Goal: Task Accomplishment & Management: Use online tool/utility

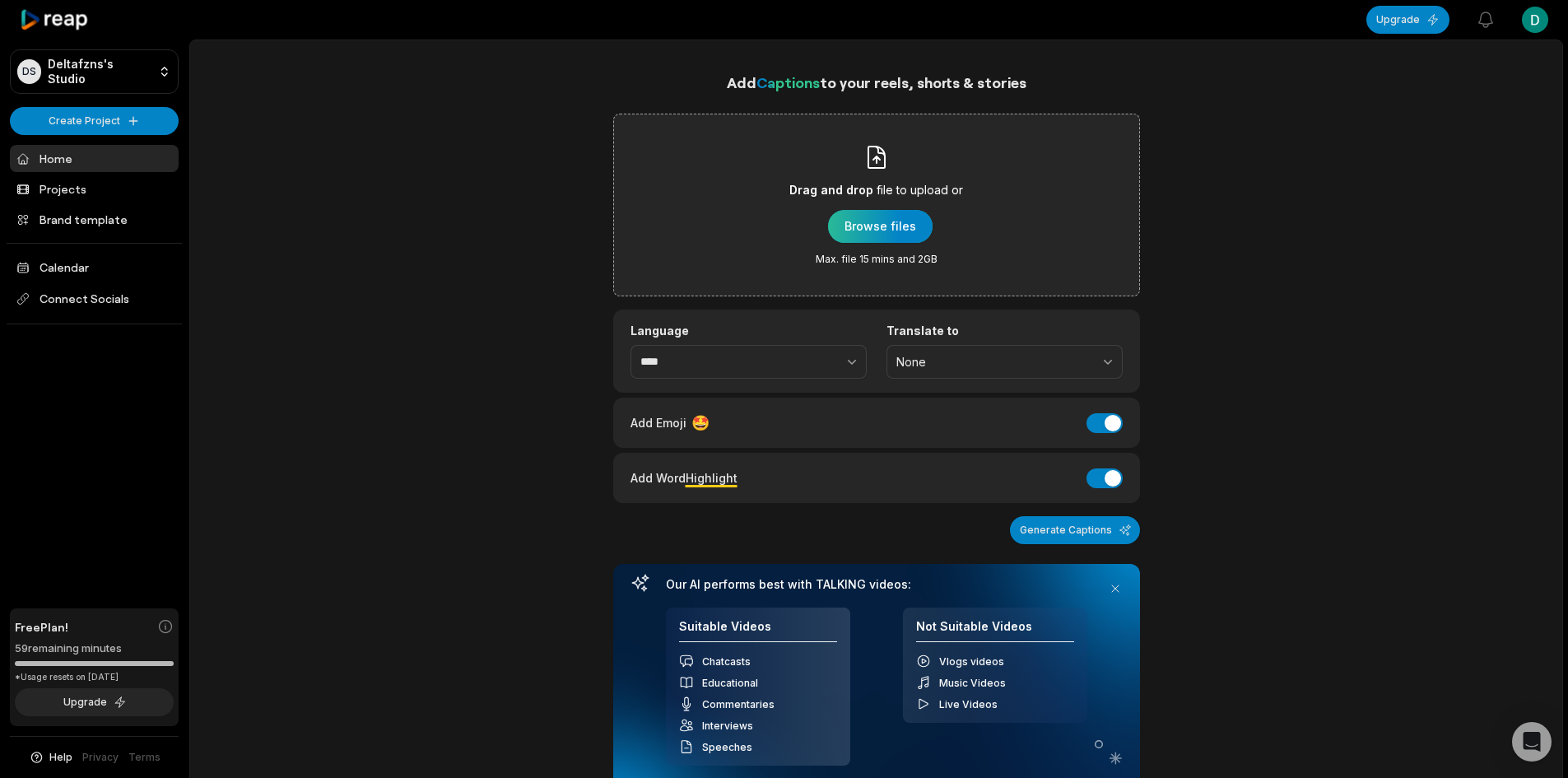
click at [882, 224] on div "button" at bounding box center [880, 225] width 104 height 33
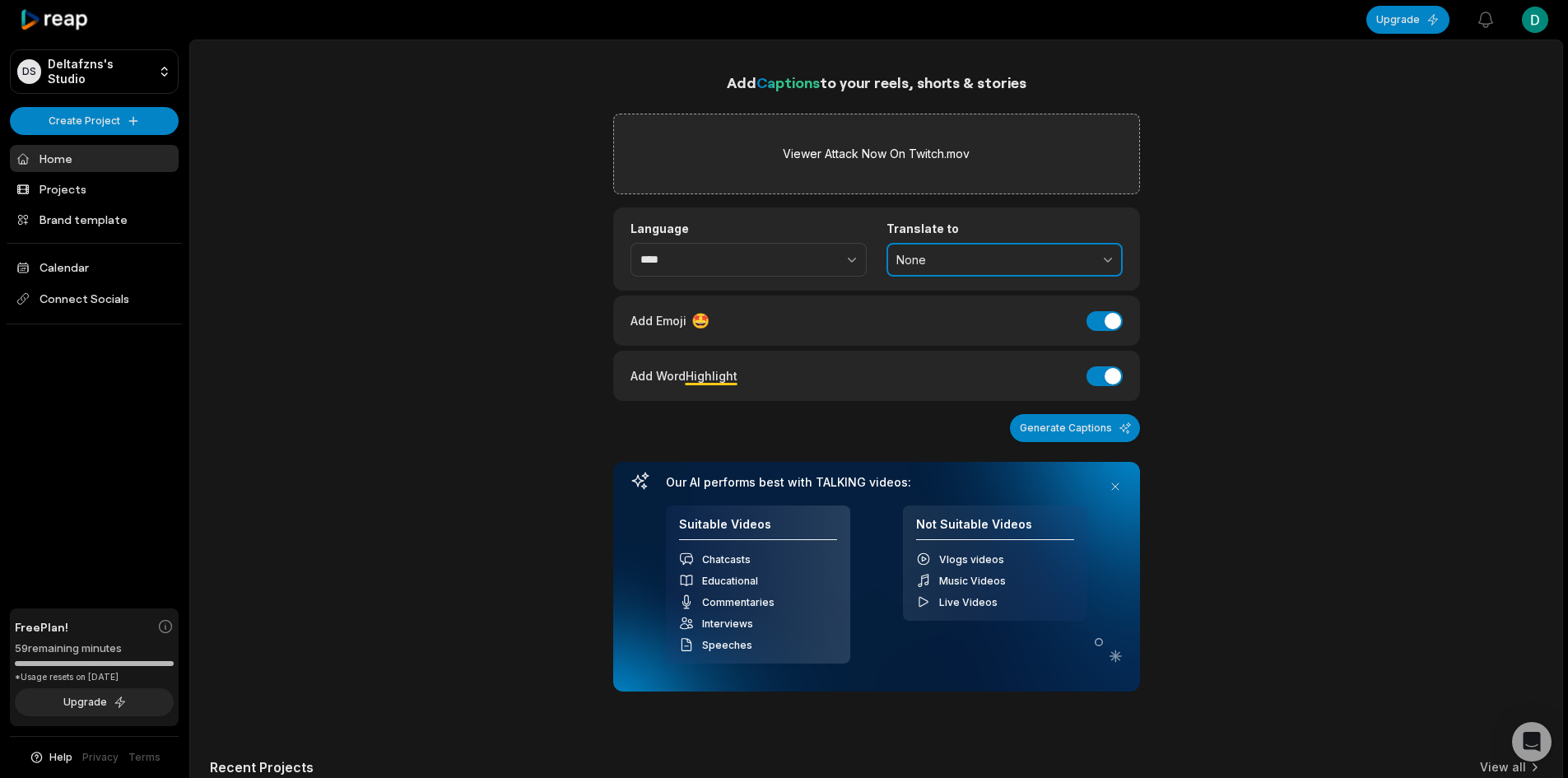
click at [931, 268] on button "None" at bounding box center [1004, 260] width 236 height 34
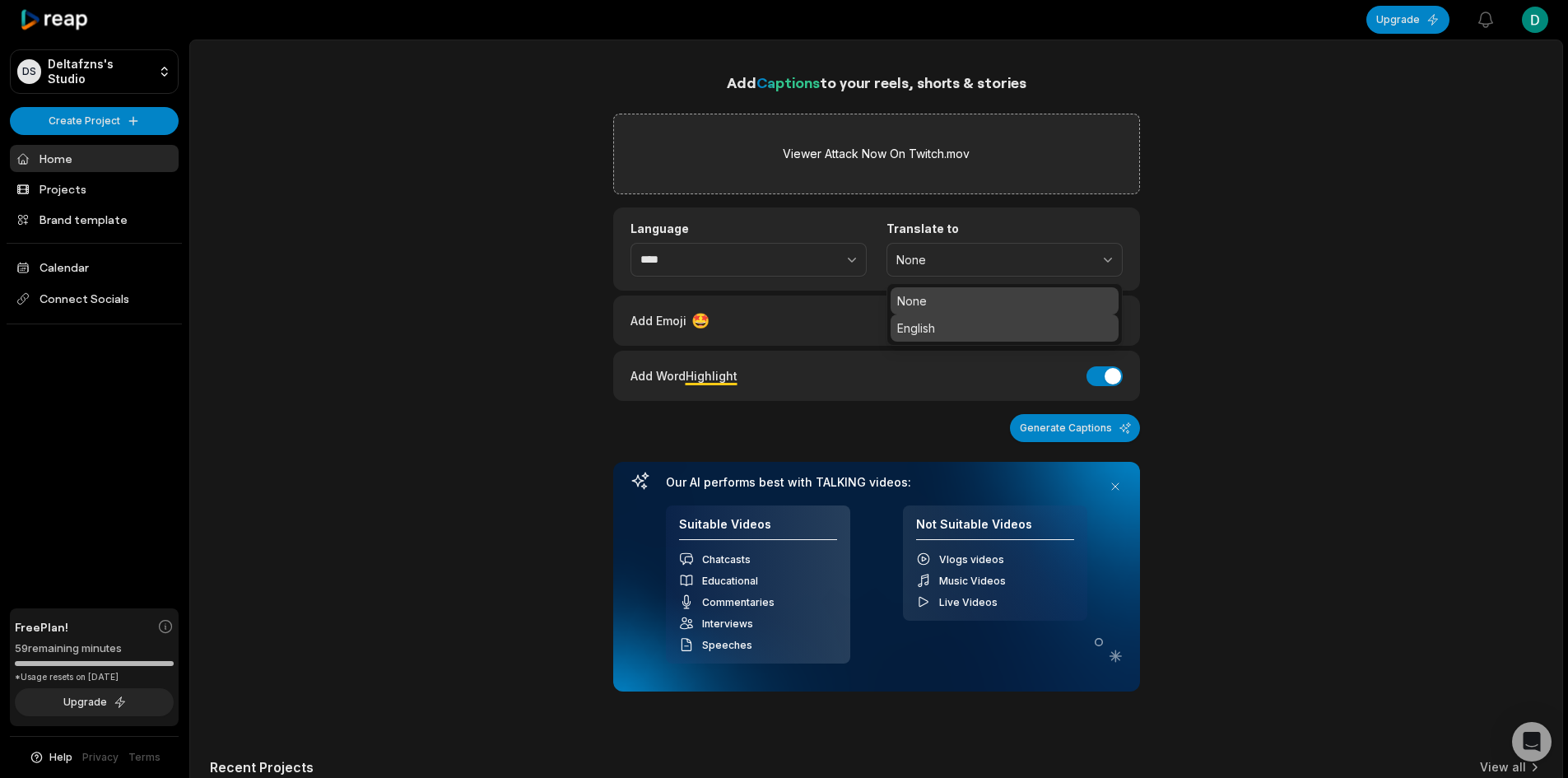
click at [929, 328] on p "English" at bounding box center [1004, 328] width 215 height 18
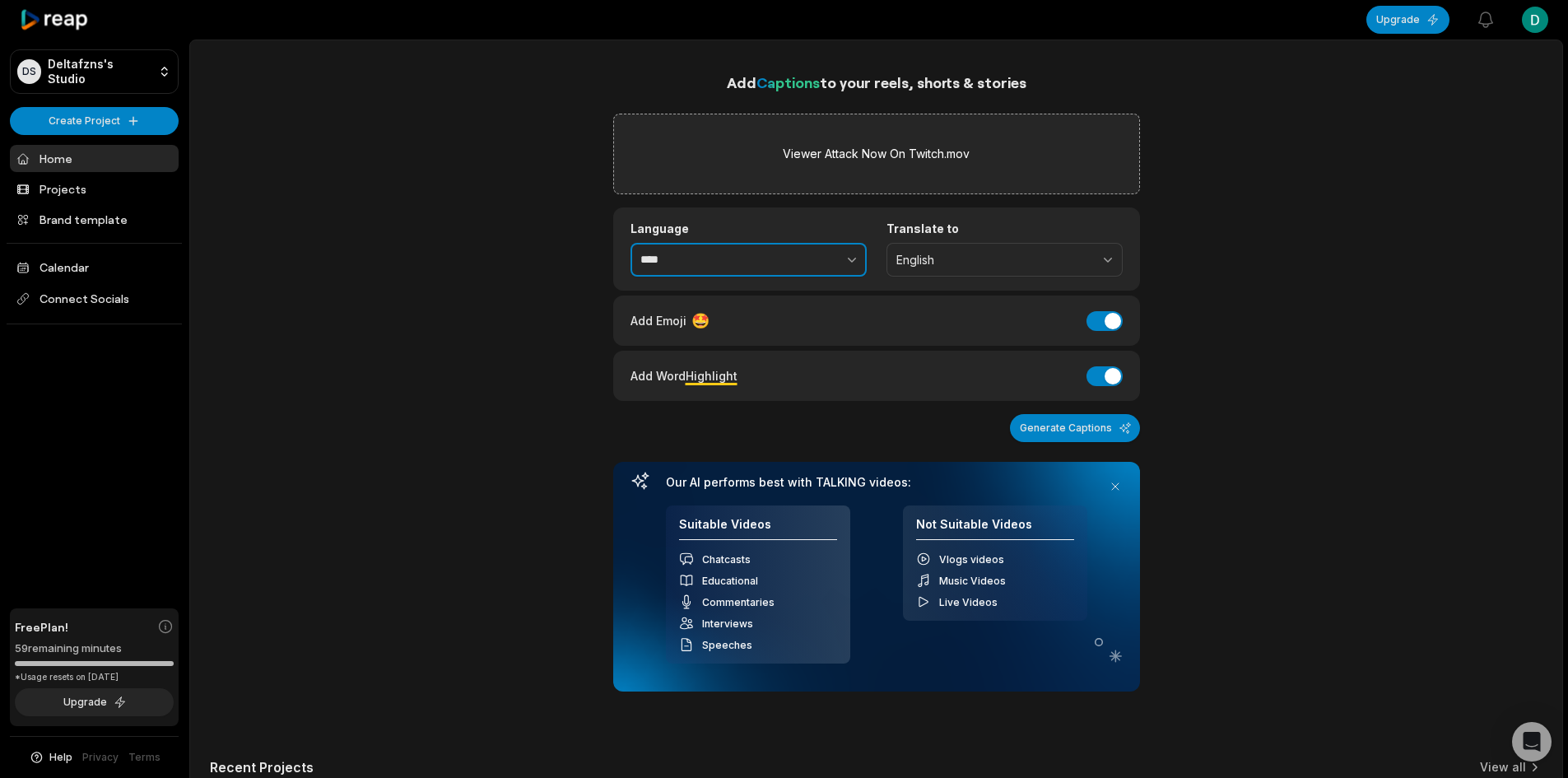
click at [718, 266] on input "****" at bounding box center [748, 260] width 236 height 34
click at [493, 264] on div "Add Captions to your reels, shorts & stories Viewer Attack Now On Twitch.mov La…" at bounding box center [876, 551] width 1372 height 960
click at [851, 260] on icon "button" at bounding box center [852, 260] width 17 height 17
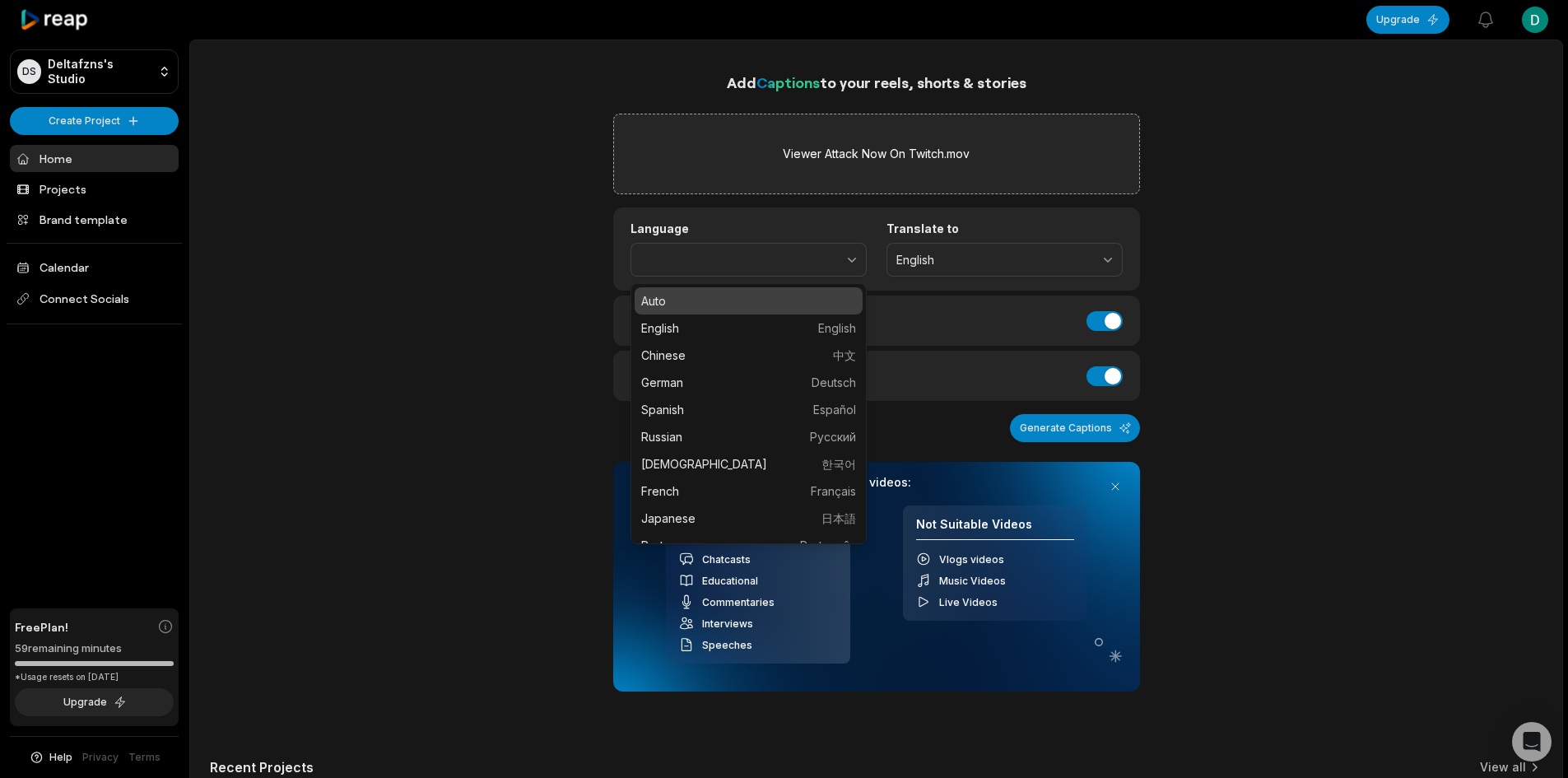
type input "****"
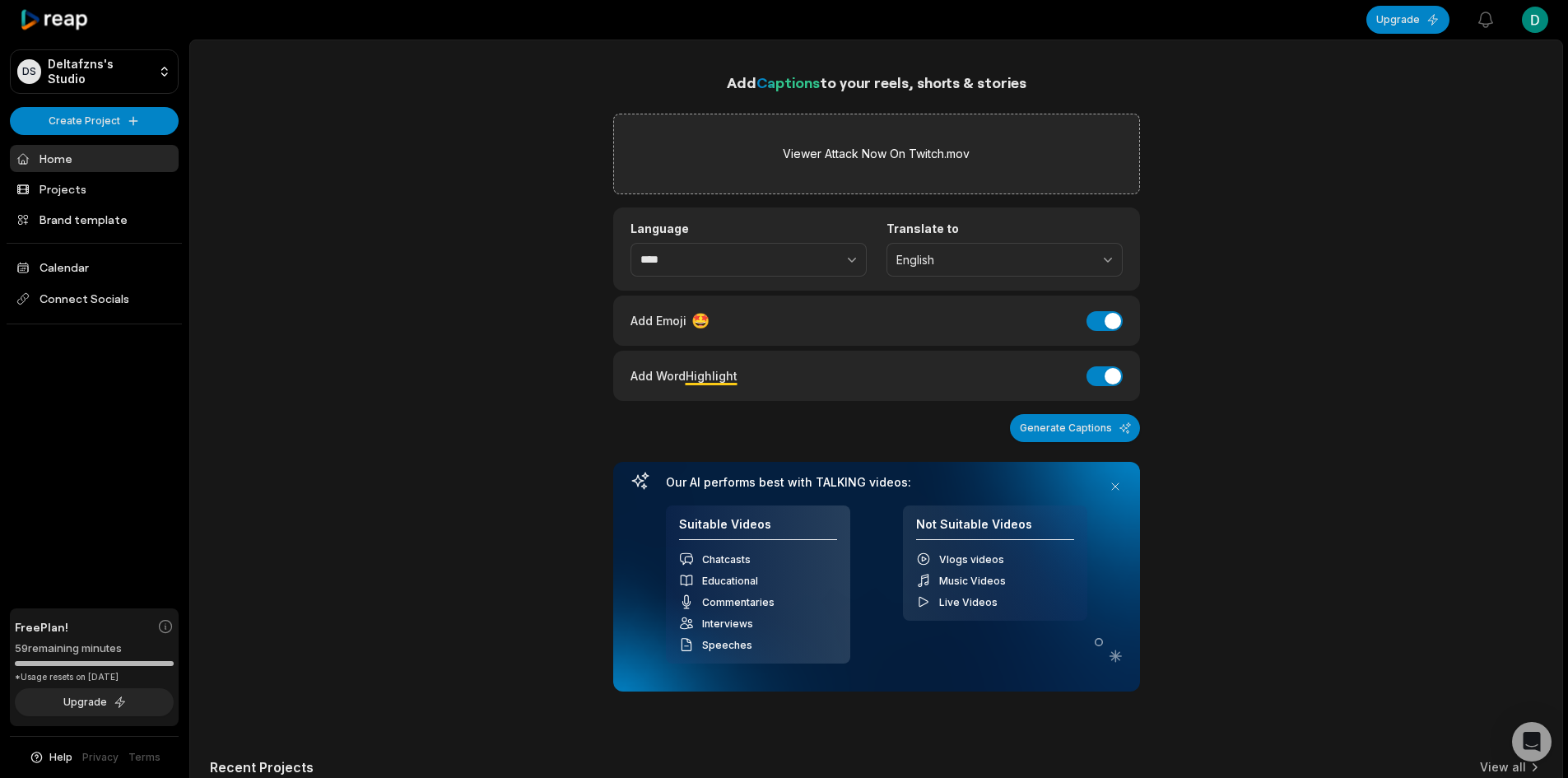
click at [456, 257] on div "Add Captions to your reels, shorts & stories Viewer Attack Now On Twitch.mov La…" at bounding box center [876, 551] width 1372 height 960
click at [852, 258] on icon "button" at bounding box center [852, 260] width 17 height 17
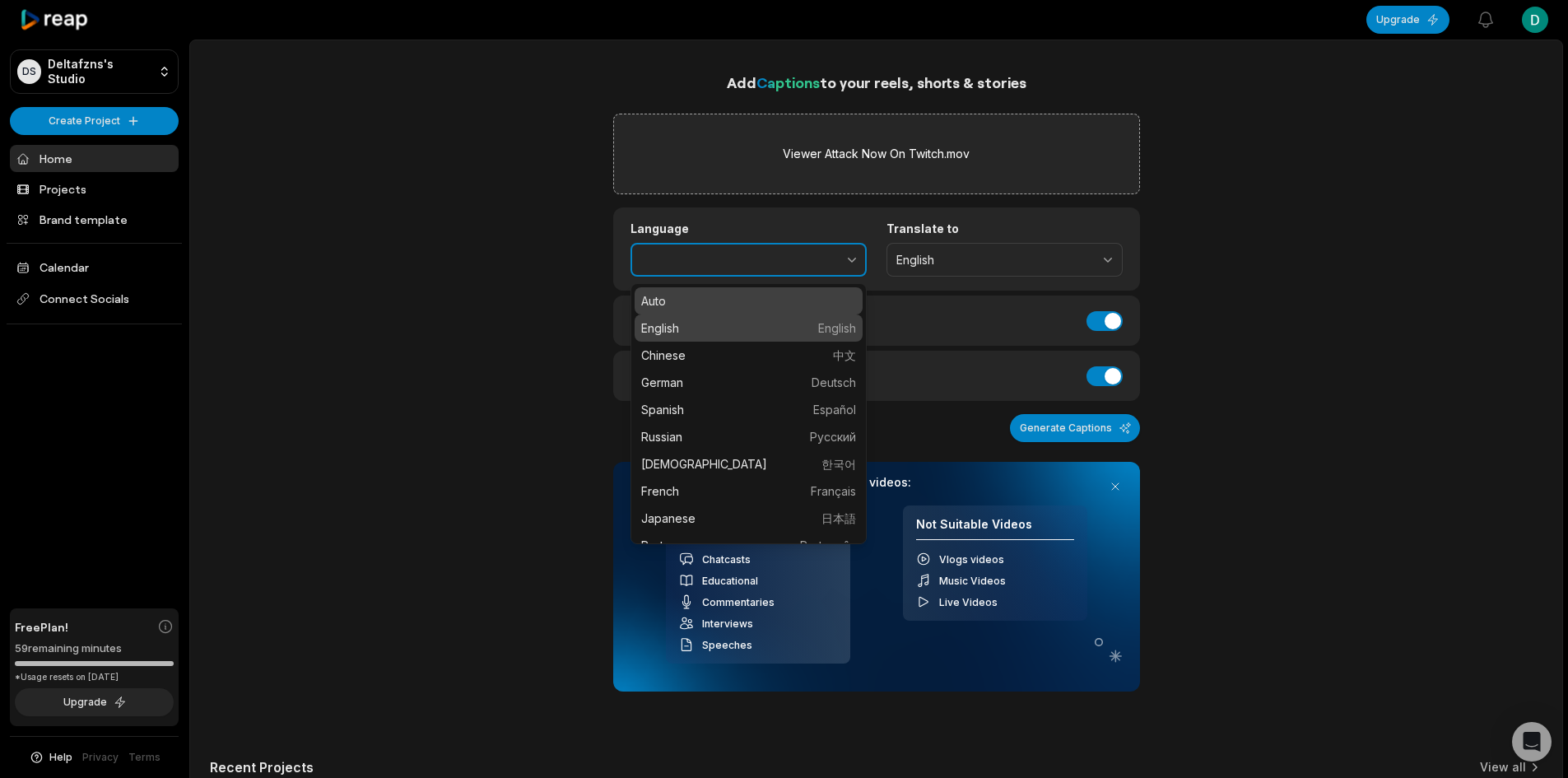
type input "*******"
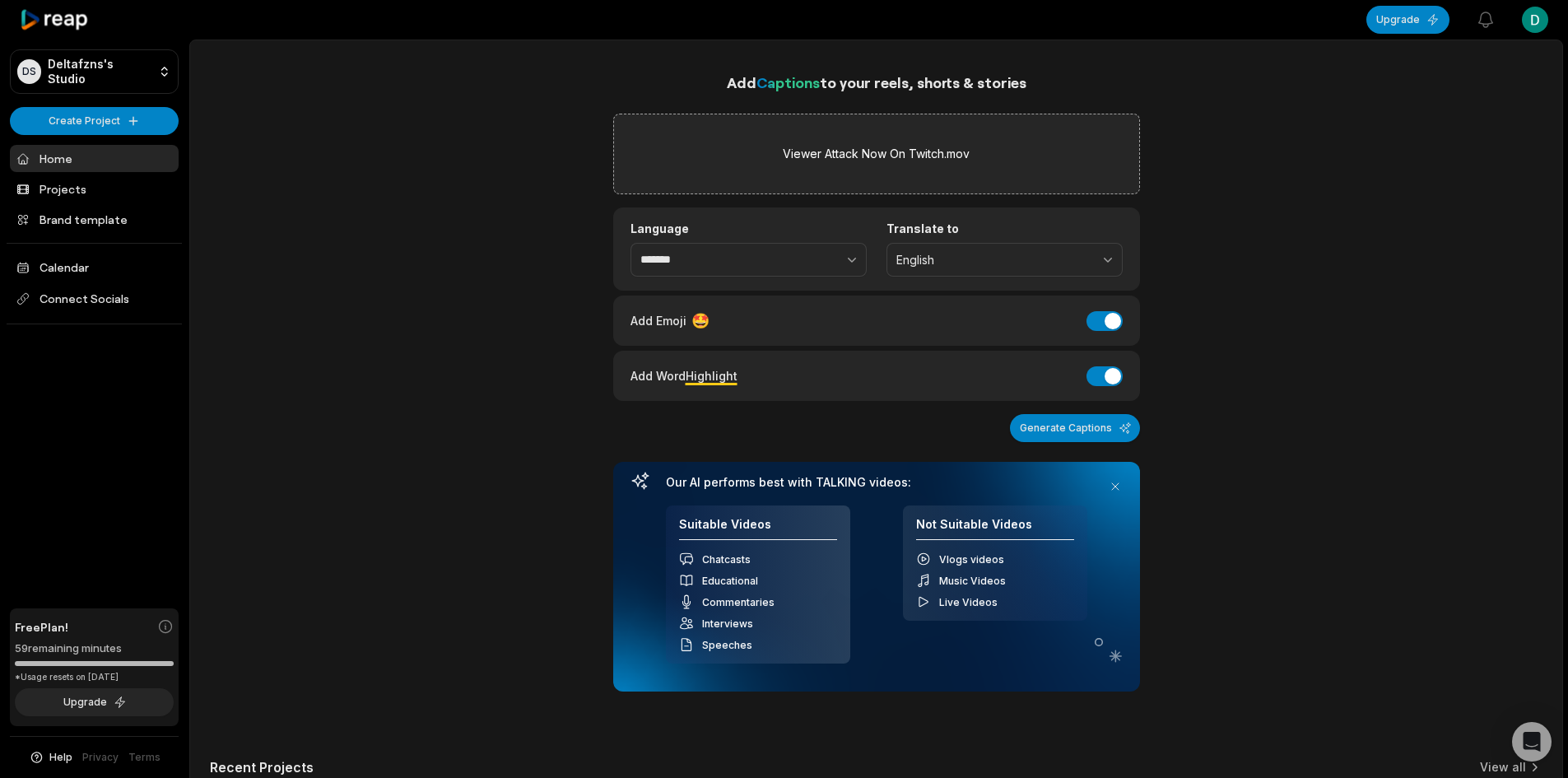
click at [462, 309] on div "Add Captions to your reels, shorts & stories Viewer Attack Now On Twitch.mov La…" at bounding box center [876, 551] width 1372 height 960
click at [1106, 429] on button "Generate Captions" at bounding box center [1075, 428] width 130 height 28
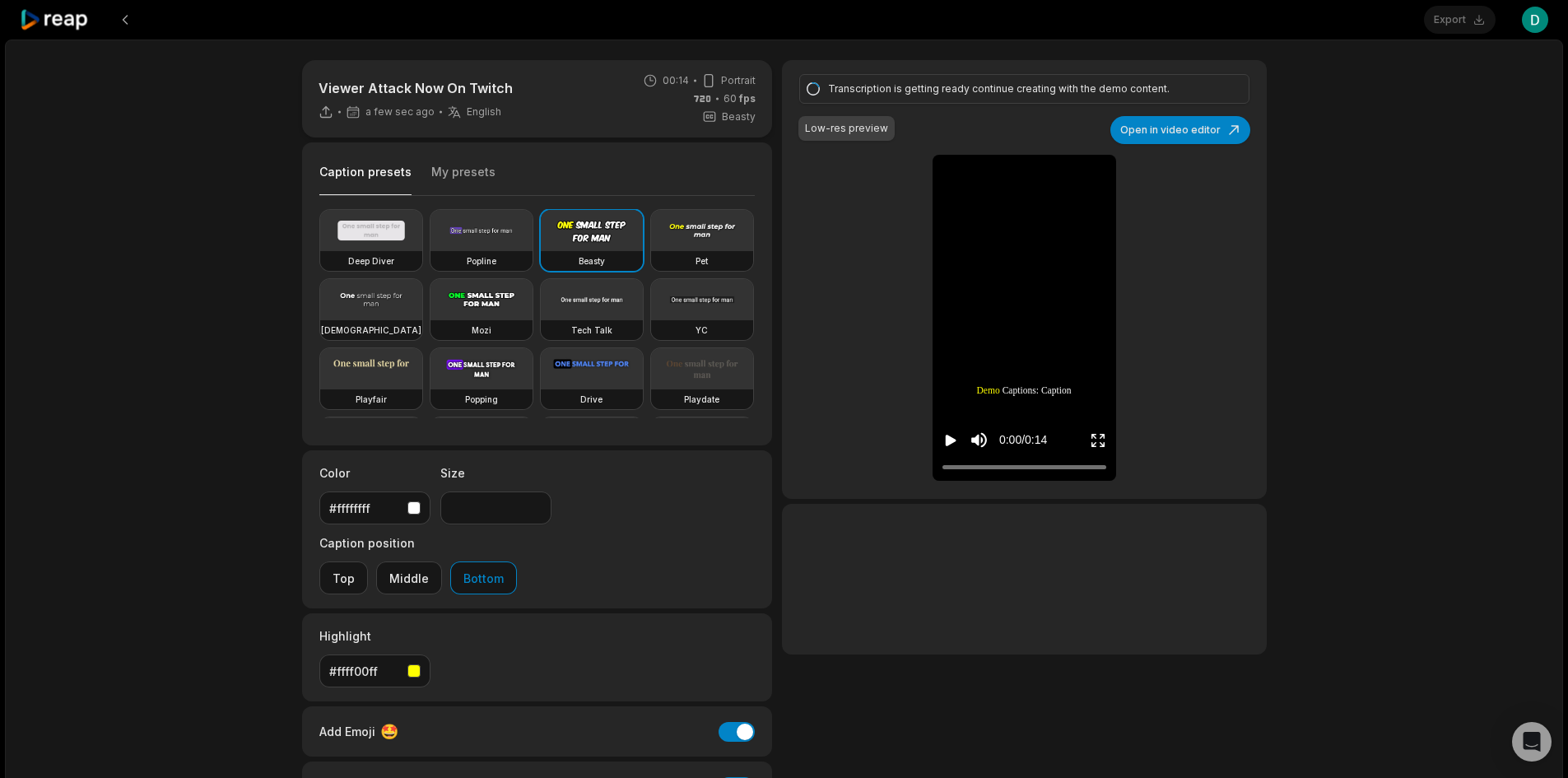
click at [951, 441] on icon "Play video" at bounding box center [951, 441] width 11 height 12
click at [951, 441] on icon "Pause video" at bounding box center [951, 441] width 17 height 17
click at [606, 241] on video at bounding box center [592, 230] width 102 height 41
click at [954, 440] on icon "Play video" at bounding box center [951, 441] width 11 height 12
click at [954, 440] on icon "Pause video" at bounding box center [953, 441] width 3 height 12
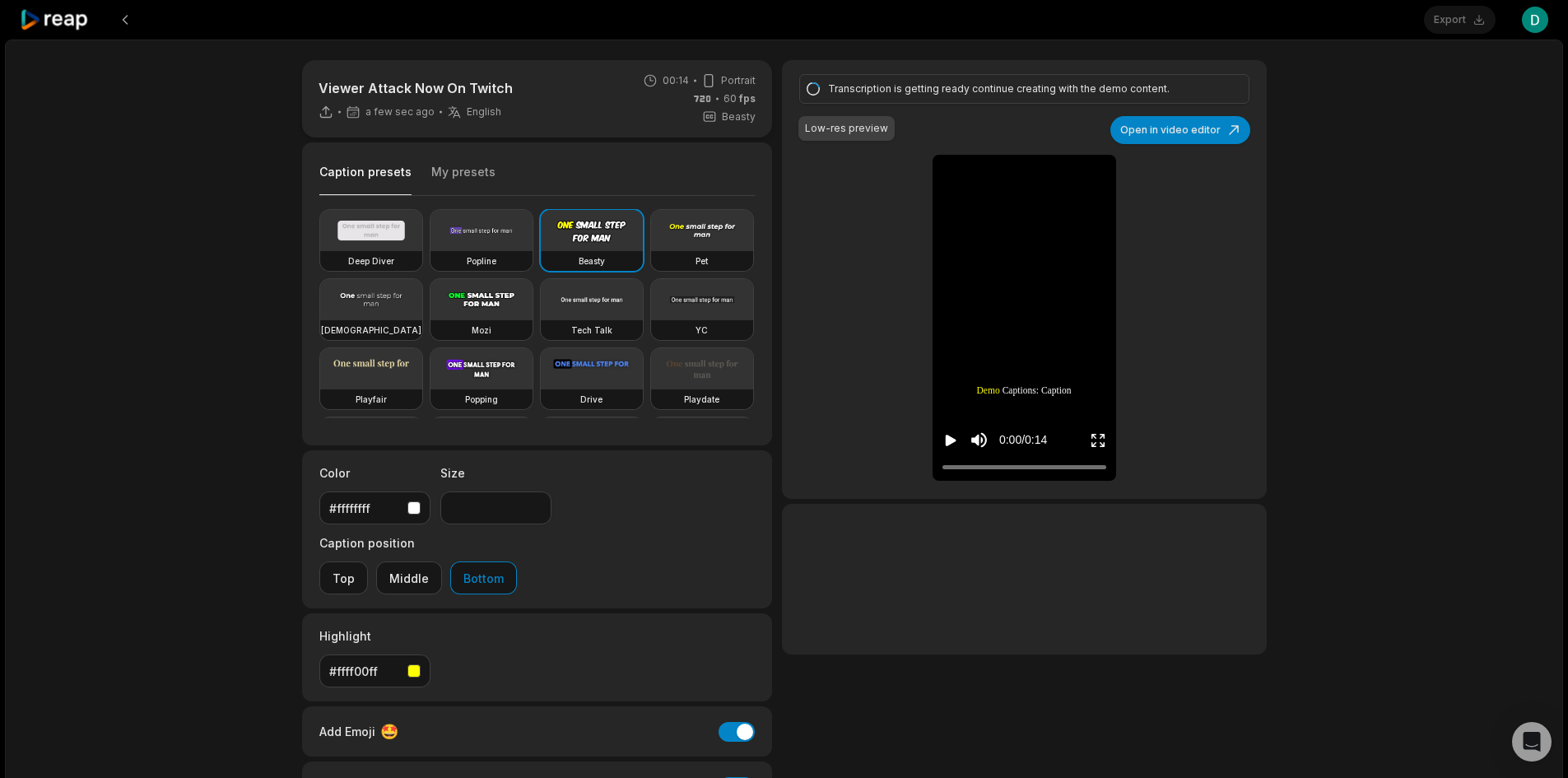
drag, startPoint x: 956, startPoint y: 471, endPoint x: 881, endPoint y: 472, distance: 75.0
click at [882, 472] on div "Transcription is getting ready continue creating with the demo content. Low-res…" at bounding box center [1024, 279] width 484 height 438
click at [840, 413] on div "Transcription is getting ready continue creating with the demo content. Low-res…" at bounding box center [1024, 279] width 484 height 438
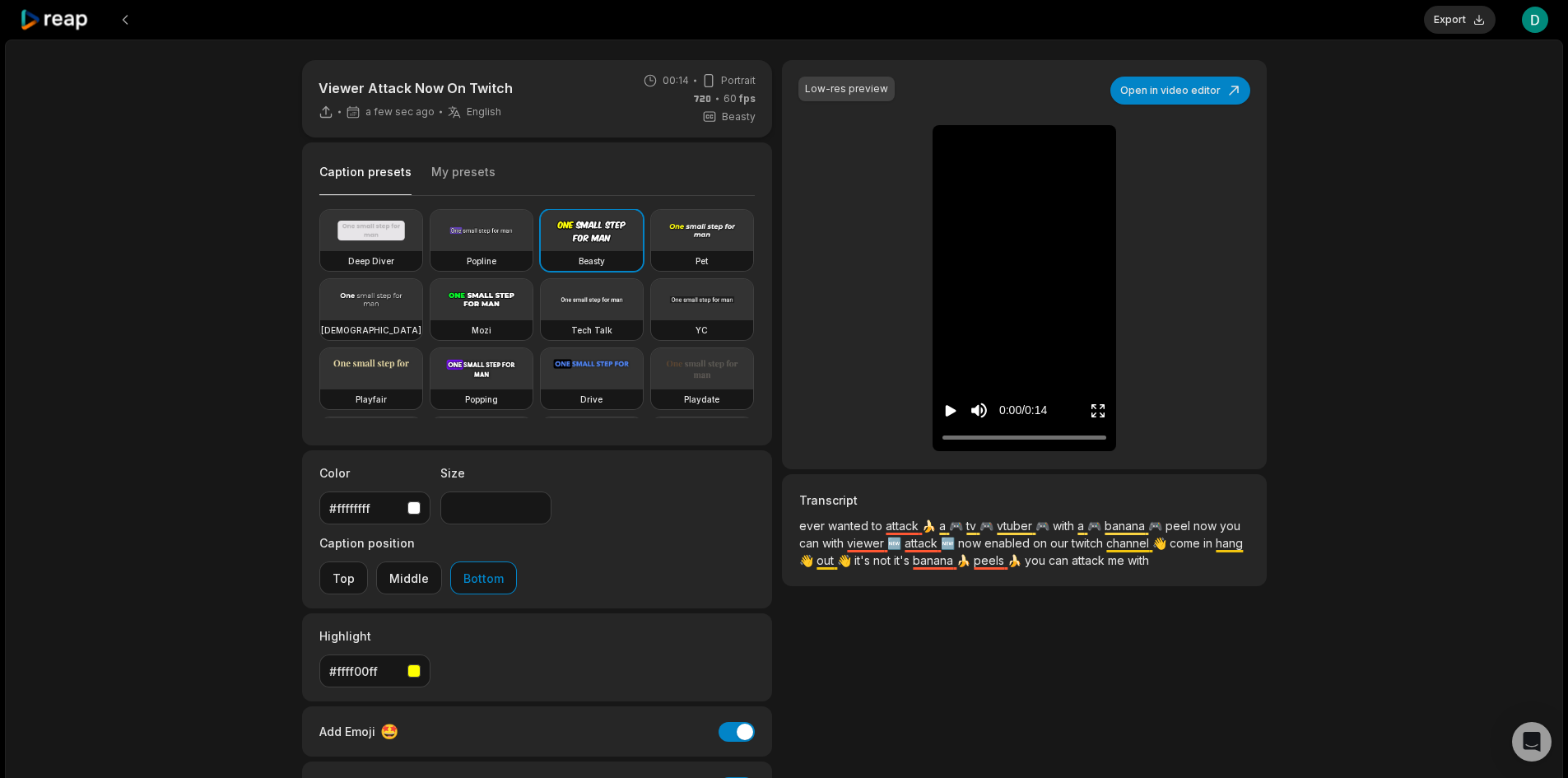
click at [948, 411] on icon "Play video" at bounding box center [951, 411] width 11 height 12
click at [944, 407] on icon "Play video" at bounding box center [951, 411] width 17 height 17
click at [1085, 437] on div at bounding box center [1024, 437] width 164 height 11
click at [954, 412] on icon "Play video" at bounding box center [951, 411] width 11 height 12
click at [947, 416] on icon "Pause video" at bounding box center [948, 411] width 3 height 12
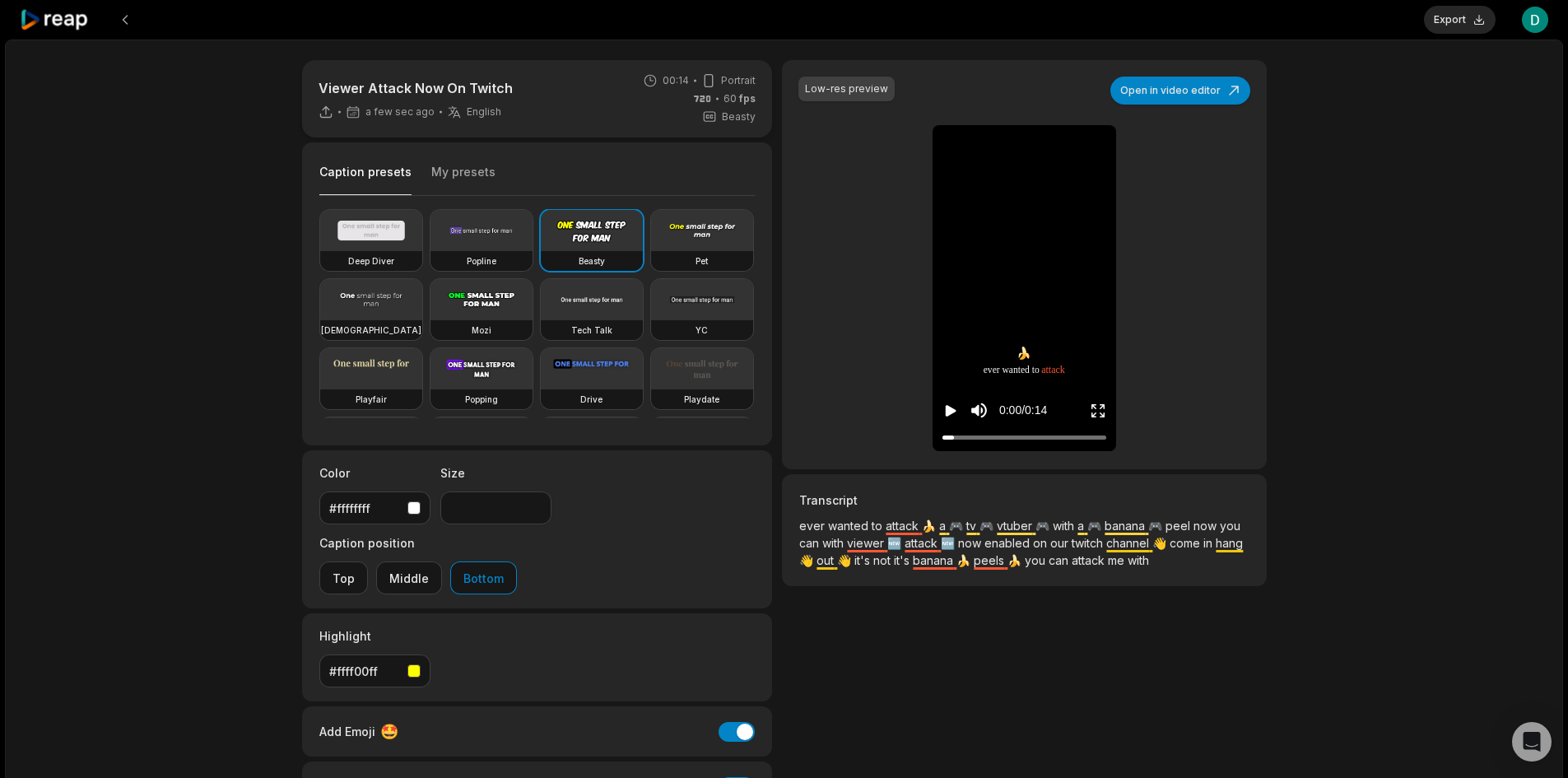
click at [953, 408] on icon "Play video" at bounding box center [951, 411] width 11 height 12
click at [1090, 437] on div at bounding box center [1024, 437] width 164 height 11
click at [948, 415] on icon "Play video" at bounding box center [951, 411] width 11 height 12
click at [950, 415] on icon "Pause video" at bounding box center [951, 411] width 17 height 17
click at [1180, 93] on button "Open in video editor" at bounding box center [1181, 91] width 140 height 28
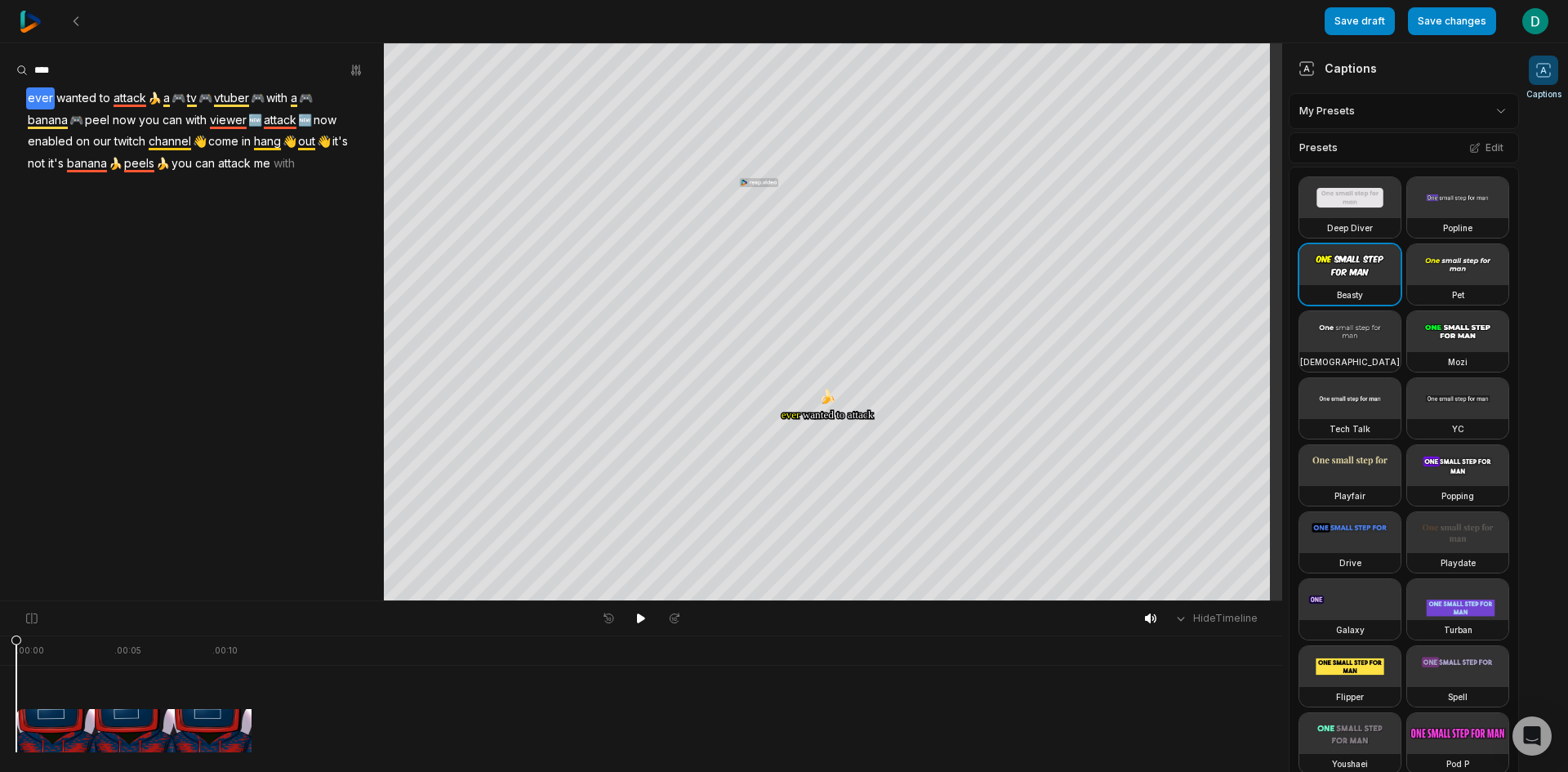
click at [279, 723] on div at bounding box center [157, 693] width 282 height 117
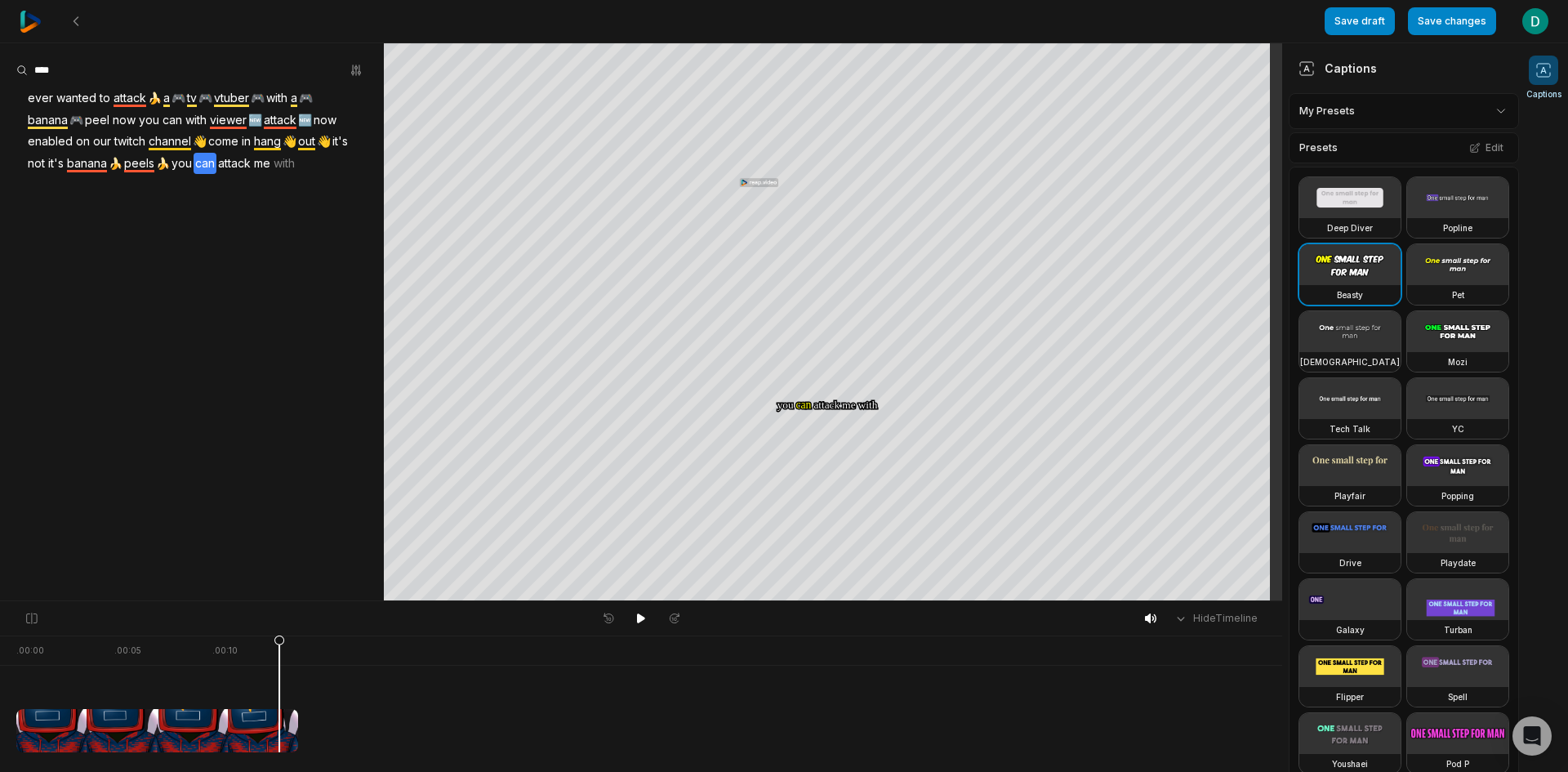
click at [266, 735] on div at bounding box center [157, 693] width 282 height 117
drag, startPoint x: 248, startPoint y: 644, endPoint x: -88, endPoint y: 657, distance: 336.3
click at [0, 657] on html "Save draft Save changes Open user menu Captions Your browser does not support m…" at bounding box center [784, 386] width 1568 height 772
click at [208, 721] on div at bounding box center [157, 693] width 282 height 117
click at [281, 728] on div at bounding box center [157, 693] width 282 height 117
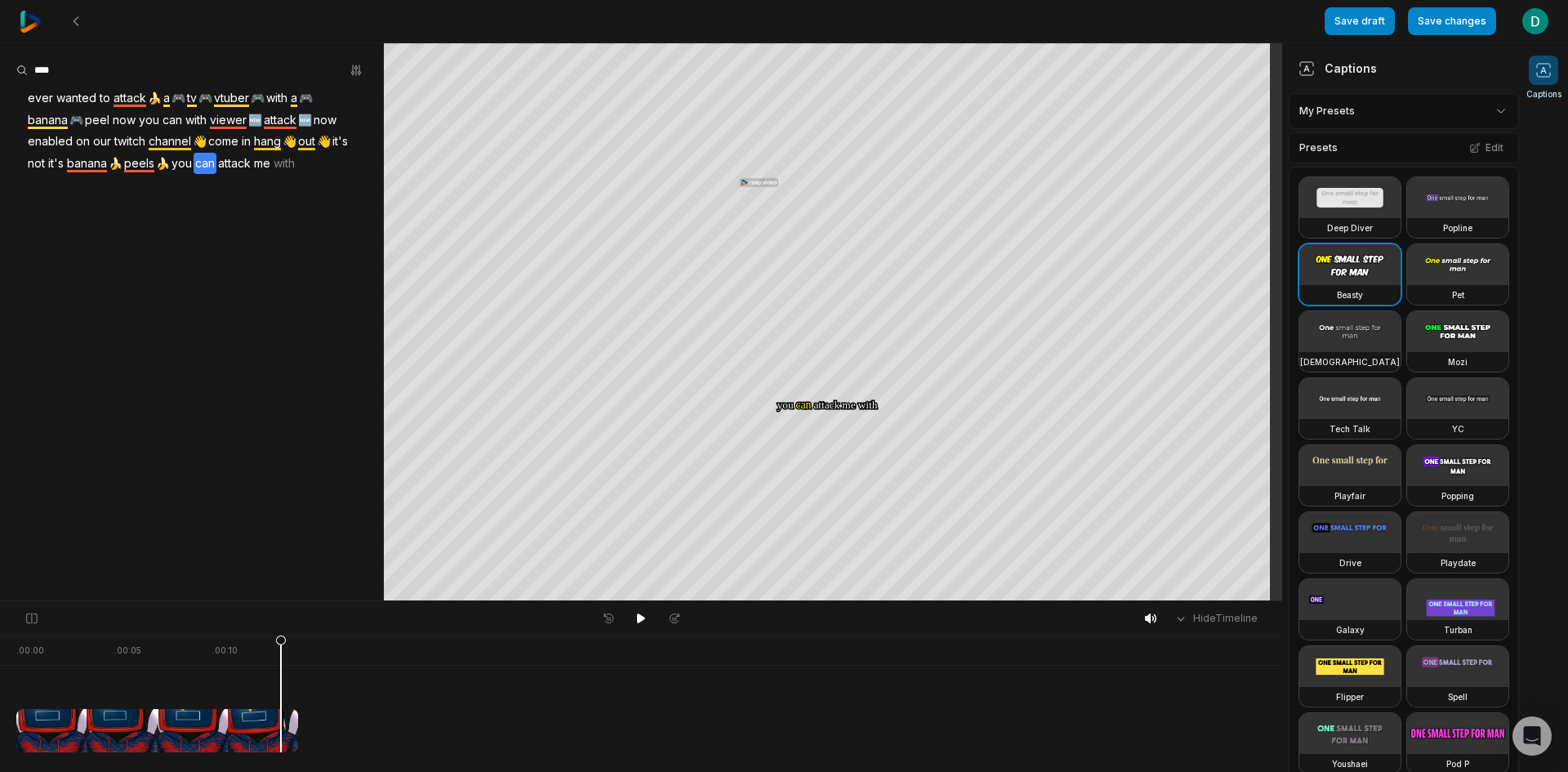
click at [310, 741] on div at bounding box center [641, 731] width 1249 height 43
drag, startPoint x: 267, startPoint y: 644, endPoint x: 55, endPoint y: 640, distance: 212.0
click at [30, 639] on div at bounding box center [157, 693] width 282 height 117
click at [55, 640] on div at bounding box center [157, 693] width 282 height 117
click at [657, 615] on div at bounding box center [641, 618] width 89 height 22
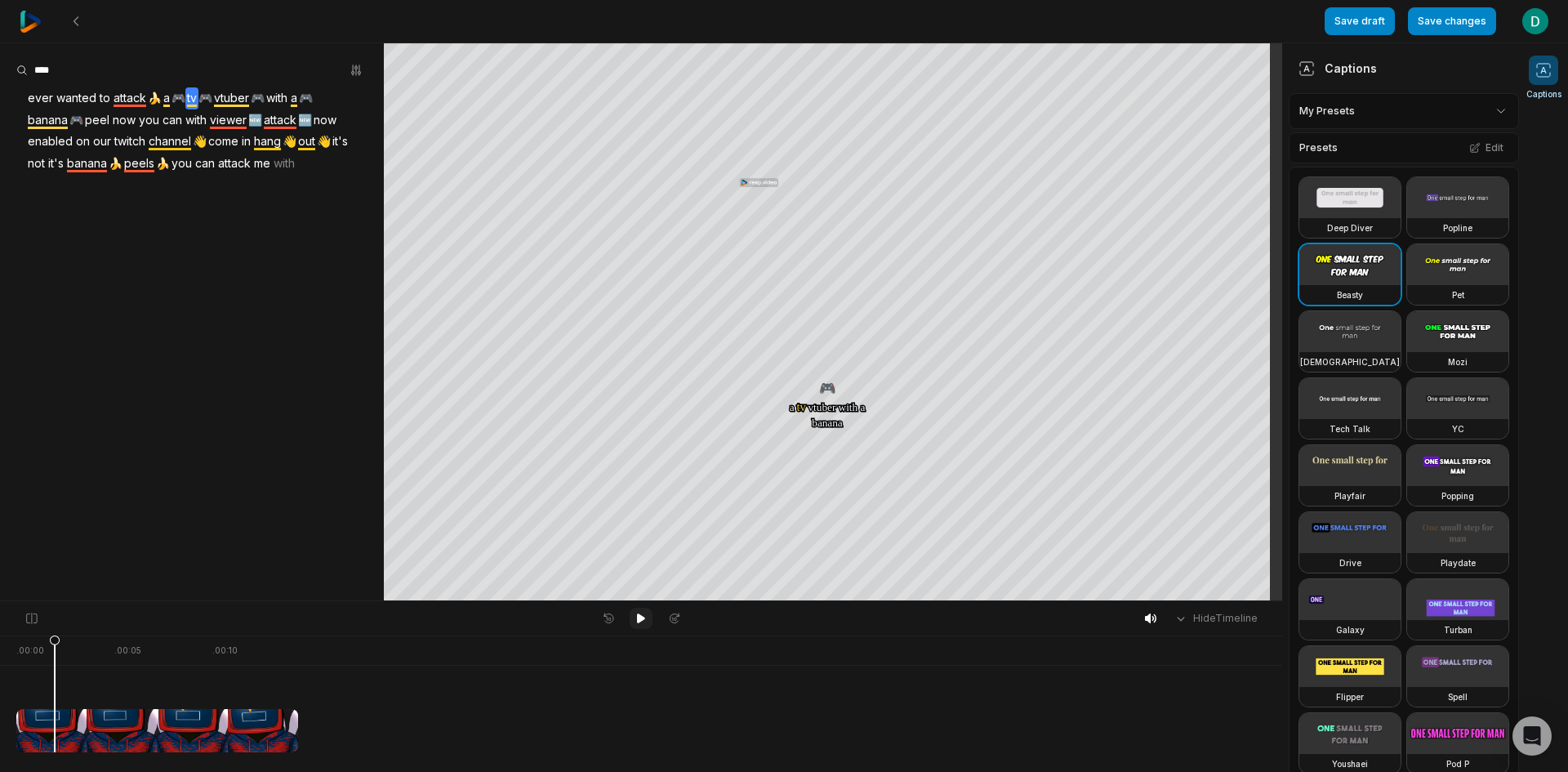
click at [639, 622] on icon at bounding box center [641, 618] width 8 height 10
click at [75, 26] on icon at bounding box center [76, 22] width 13 height 13
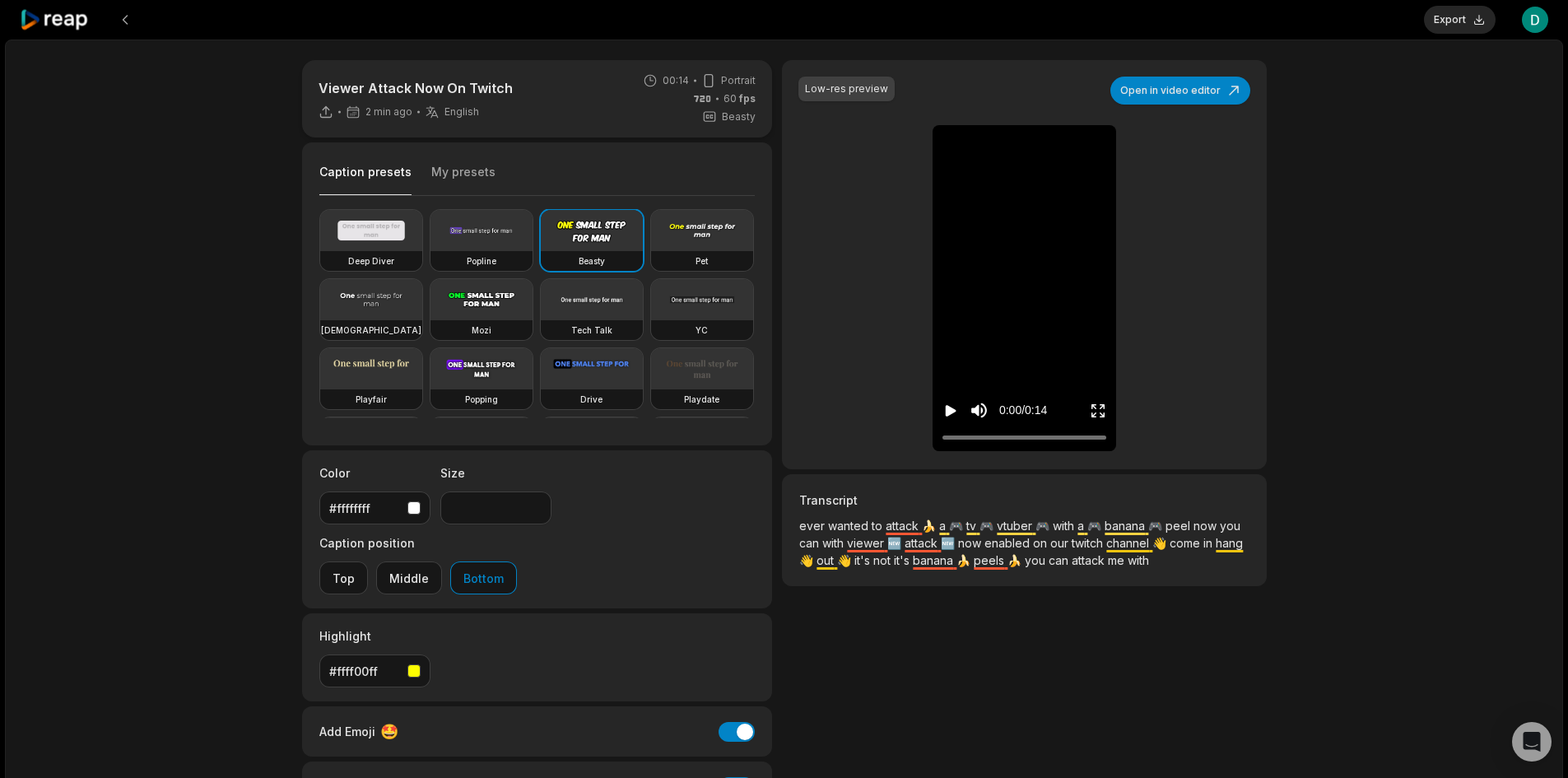
click at [948, 406] on icon "Play video" at bounding box center [951, 411] width 11 height 12
click at [945, 412] on icon "Pause video" at bounding box center [951, 411] width 17 height 17
click at [442, 561] on button "Middle" at bounding box center [409, 577] width 66 height 33
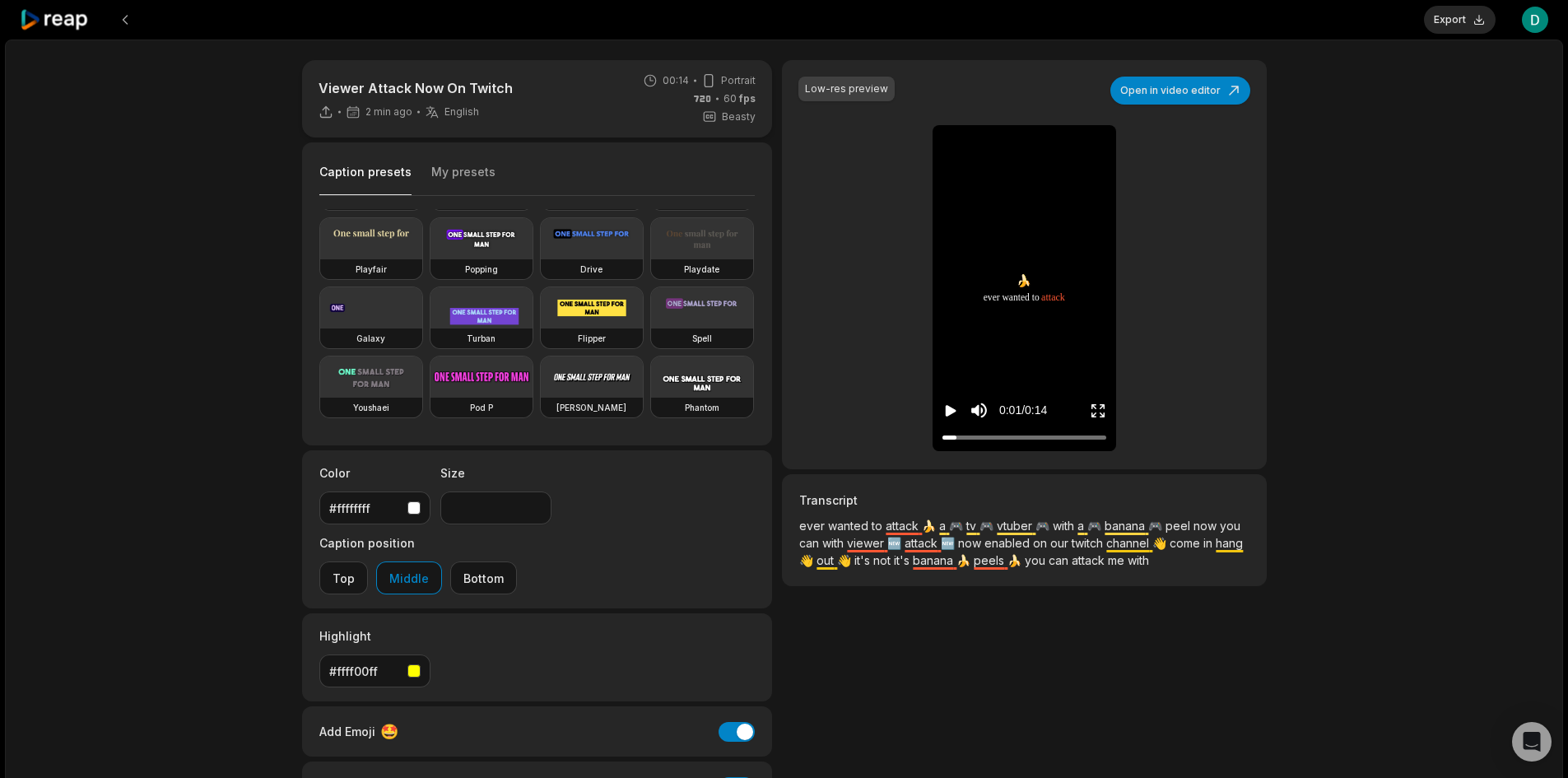
scroll to position [186, 0]
click at [431, 255] on video at bounding box center [482, 238] width 102 height 41
click at [541, 254] on video at bounding box center [592, 238] width 102 height 41
click at [458, 320] on video at bounding box center [482, 307] width 102 height 41
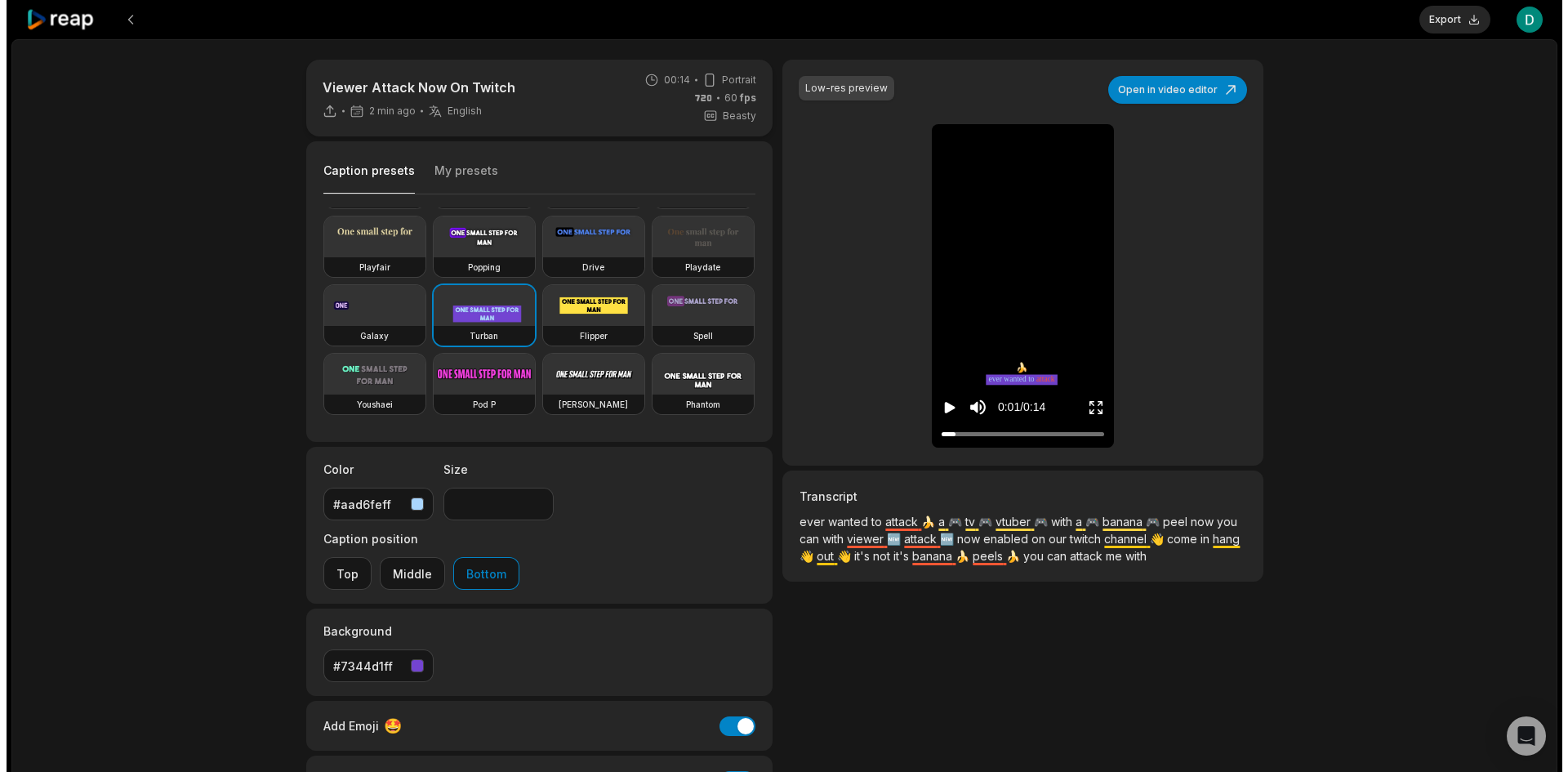
scroll to position [266, 0]
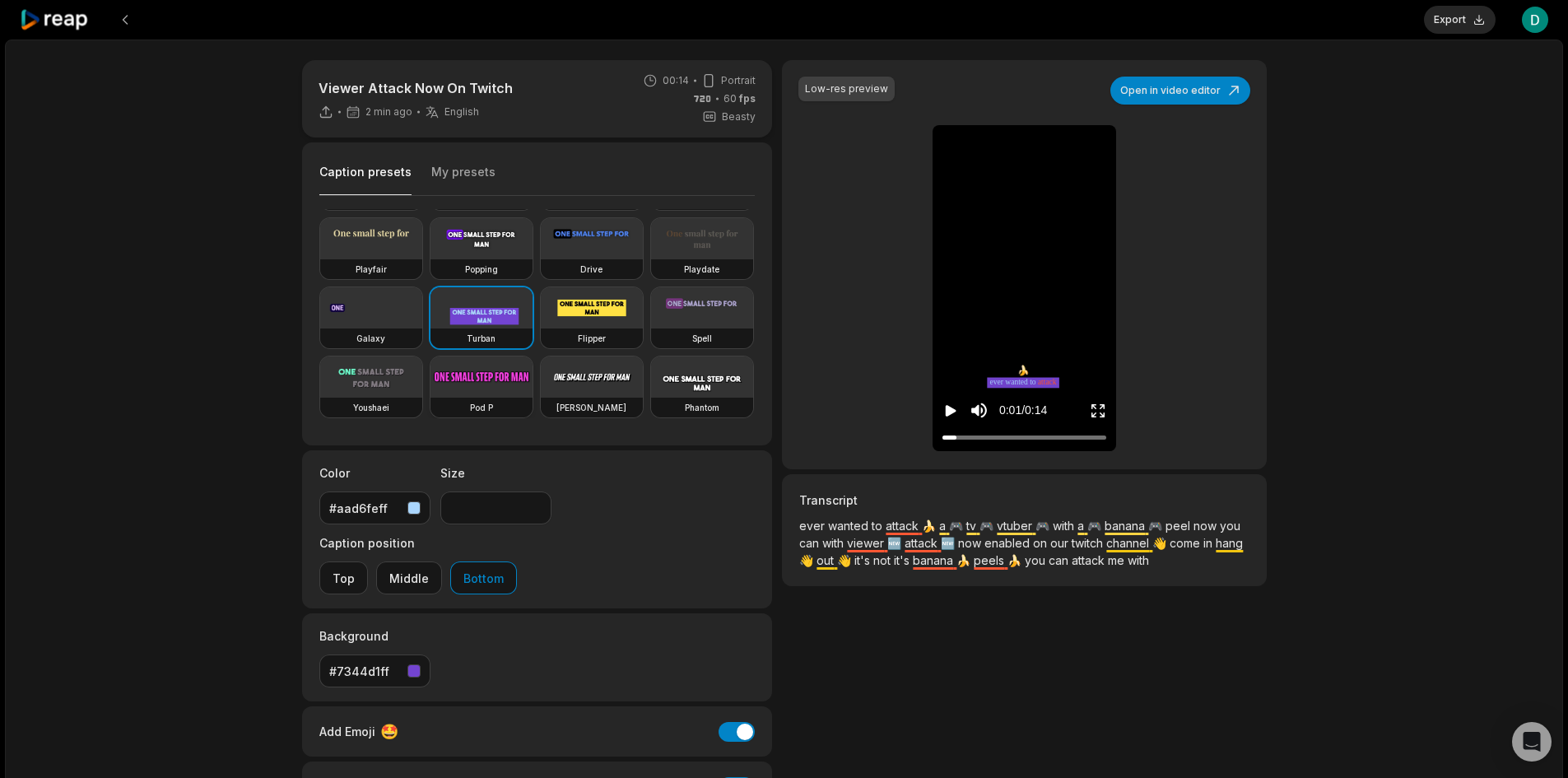
click at [533, 356] on video at bounding box center [482, 376] width 102 height 41
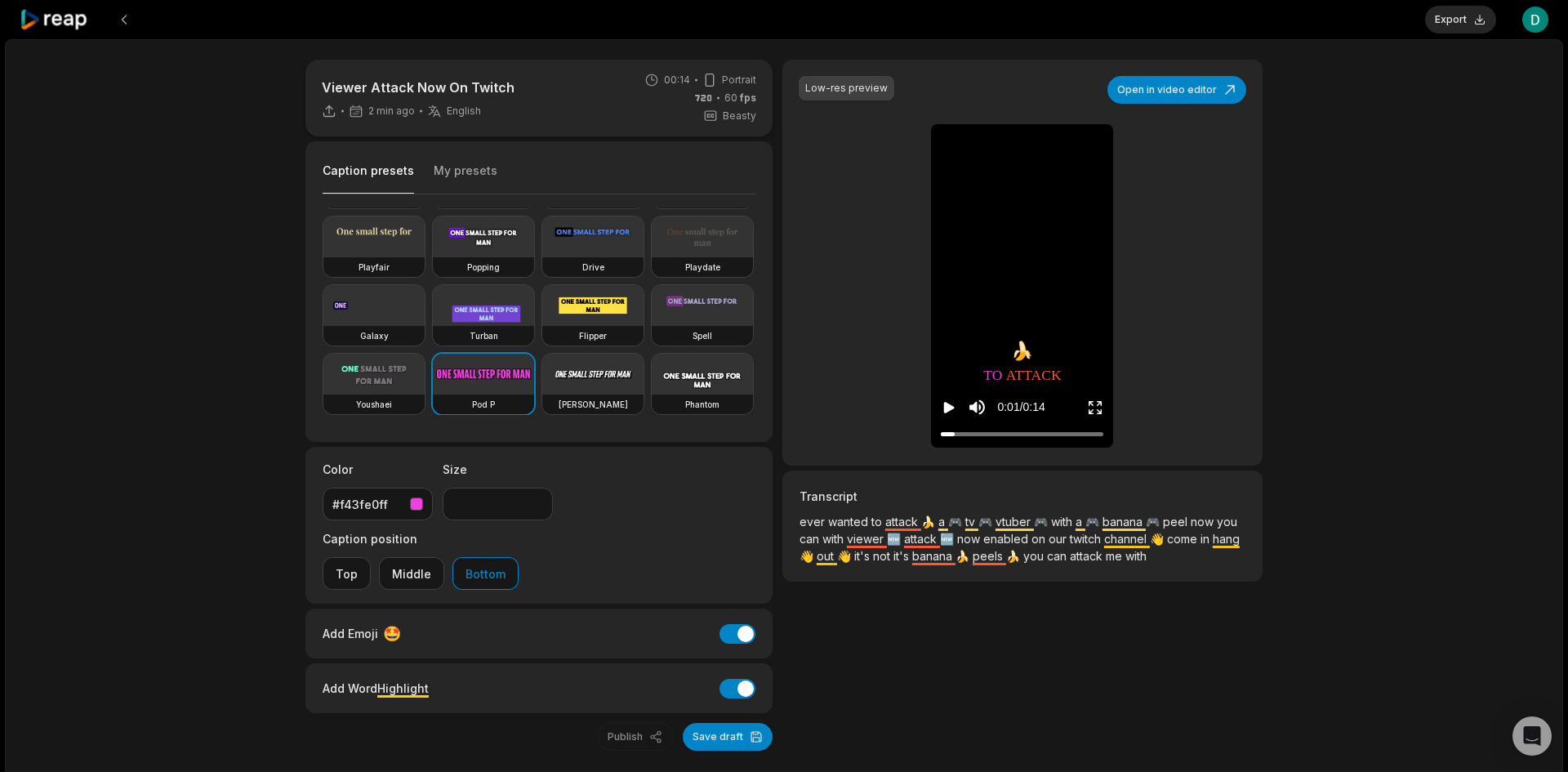
click at [652, 372] on video at bounding box center [702, 374] width 101 height 41
click at [543, 359] on video at bounding box center [593, 374] width 101 height 41
click at [652, 380] on video at bounding box center [702, 374] width 101 height 41
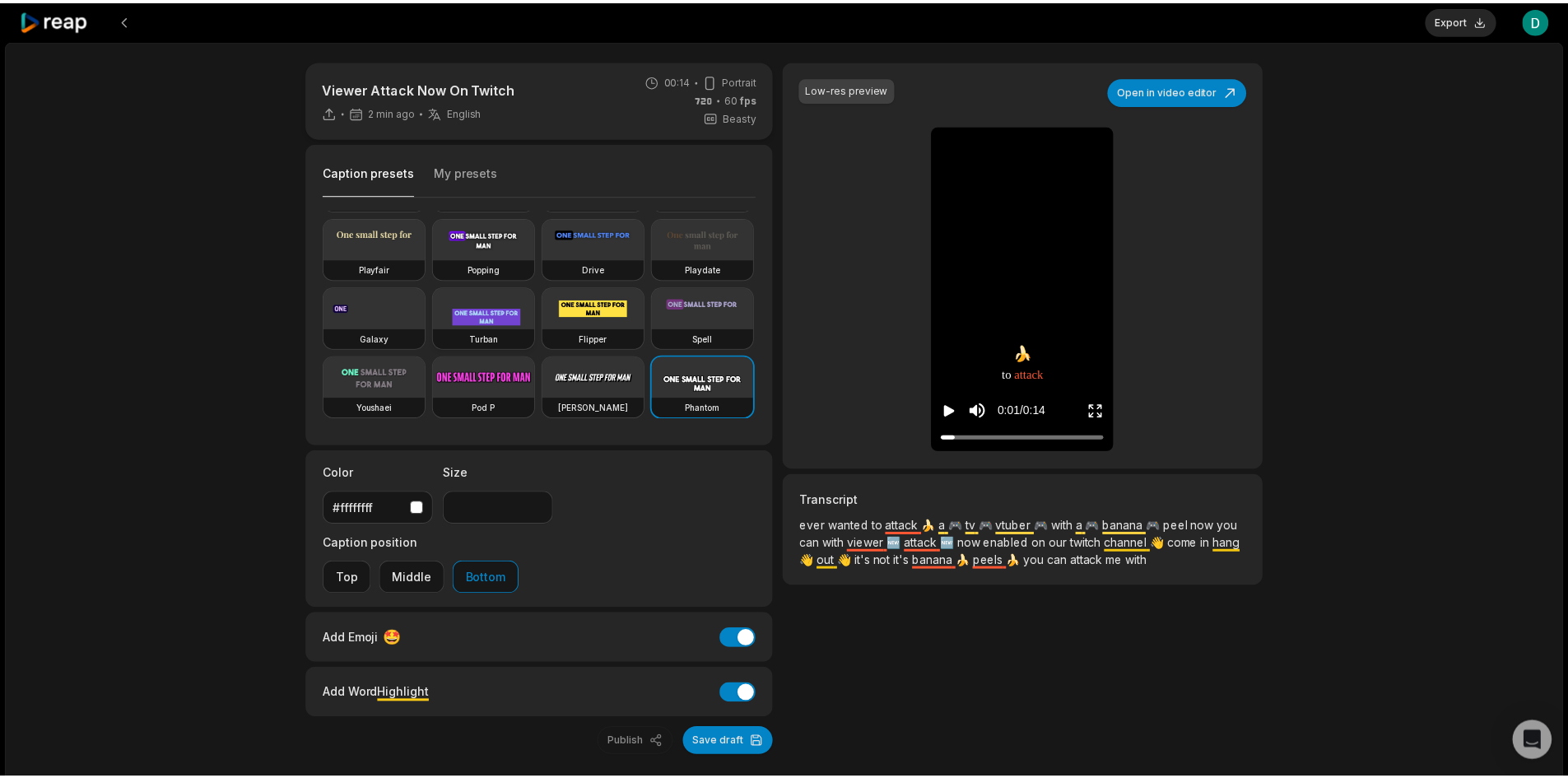
scroll to position [0, 0]
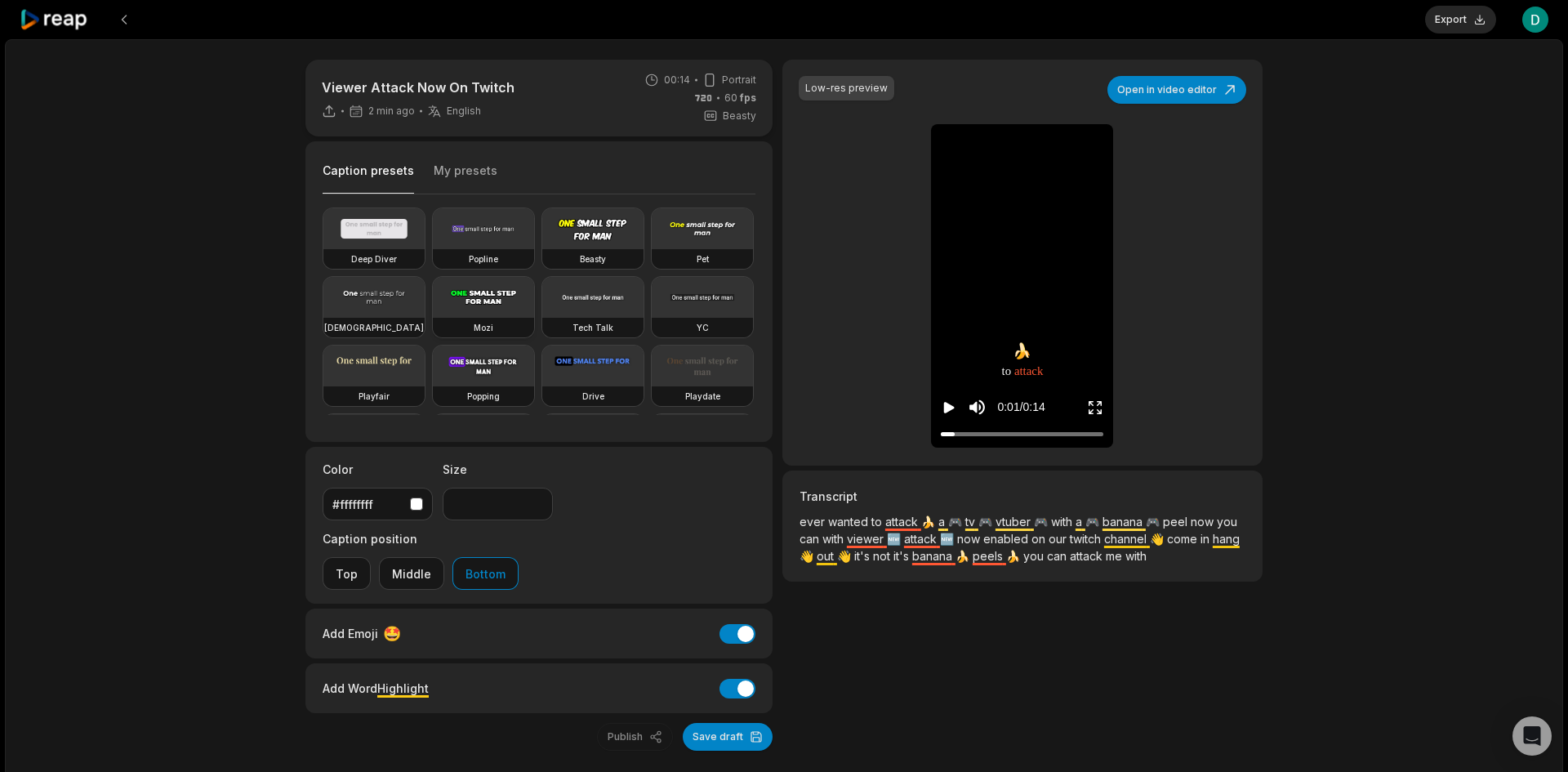
click at [534, 286] on video at bounding box center [483, 297] width 101 height 41
click at [594, 232] on video at bounding box center [593, 228] width 101 height 41
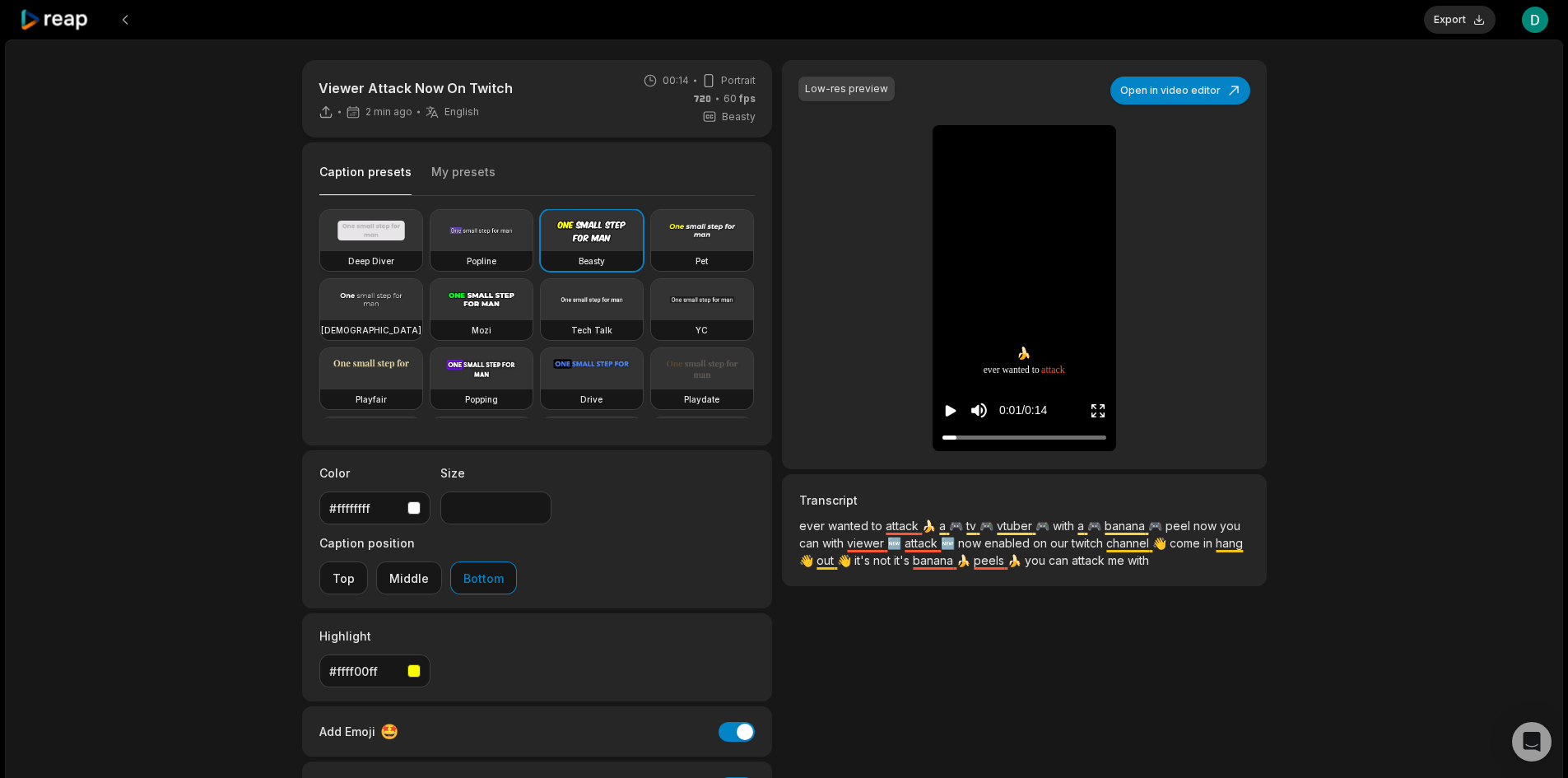
click at [352, 243] on video at bounding box center [371, 230] width 102 height 41
click at [475, 232] on video at bounding box center [482, 230] width 102 height 41
click at [598, 235] on video at bounding box center [592, 230] width 102 height 41
type input "**"
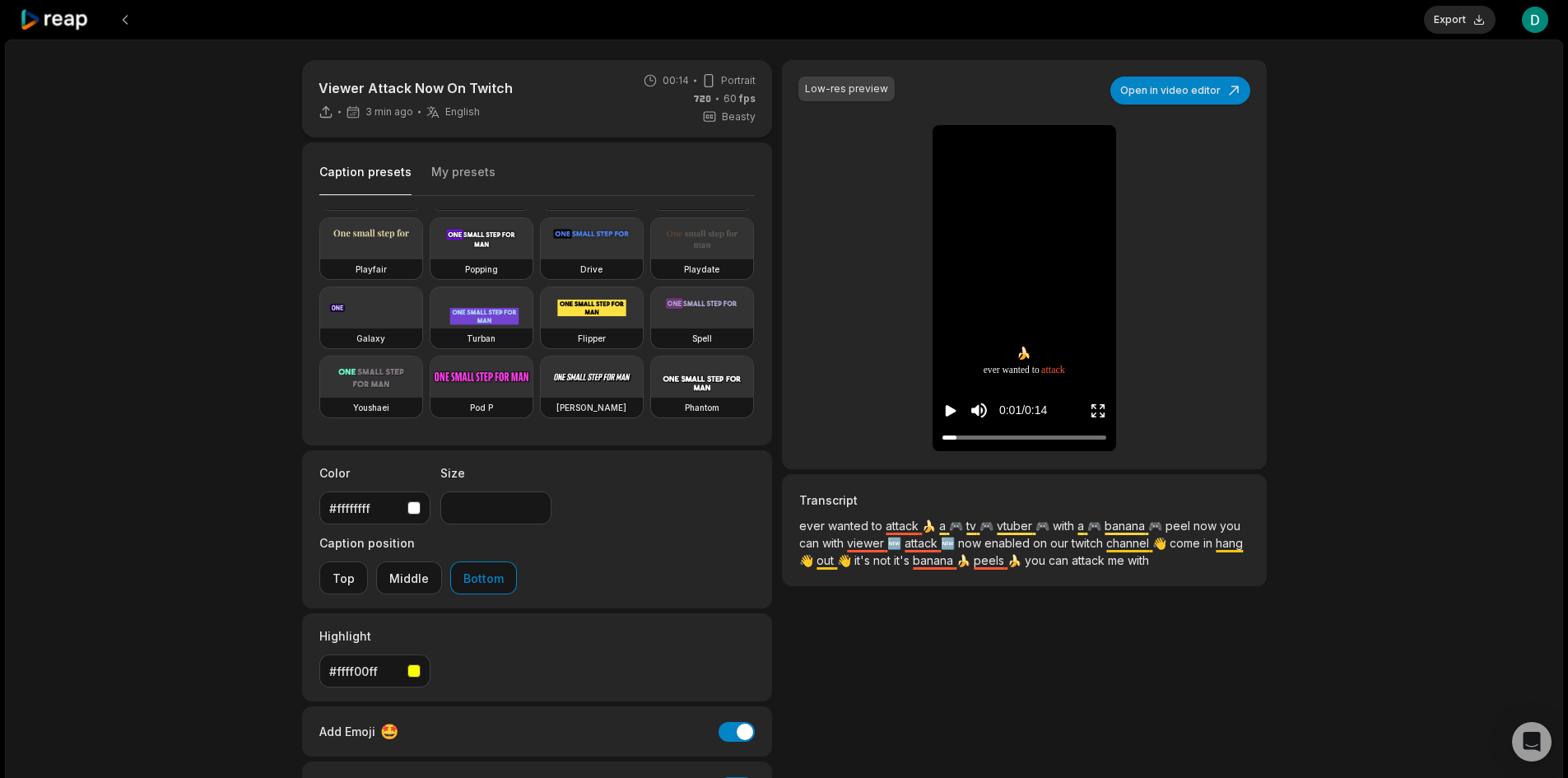
scroll to position [164, 0]
click at [442, 561] on button "Middle" at bounding box center [409, 577] width 66 height 33
click at [958, 412] on icon "Play video" at bounding box center [951, 411] width 17 height 17
drag, startPoint x: 949, startPoint y: 435, endPoint x: 913, endPoint y: 442, distance: 36.7
click at [913, 442] on div "Low-res preview Open in video editor 🍌 ever ever wanted wanted to to attack att…" at bounding box center [1024, 265] width 484 height 409
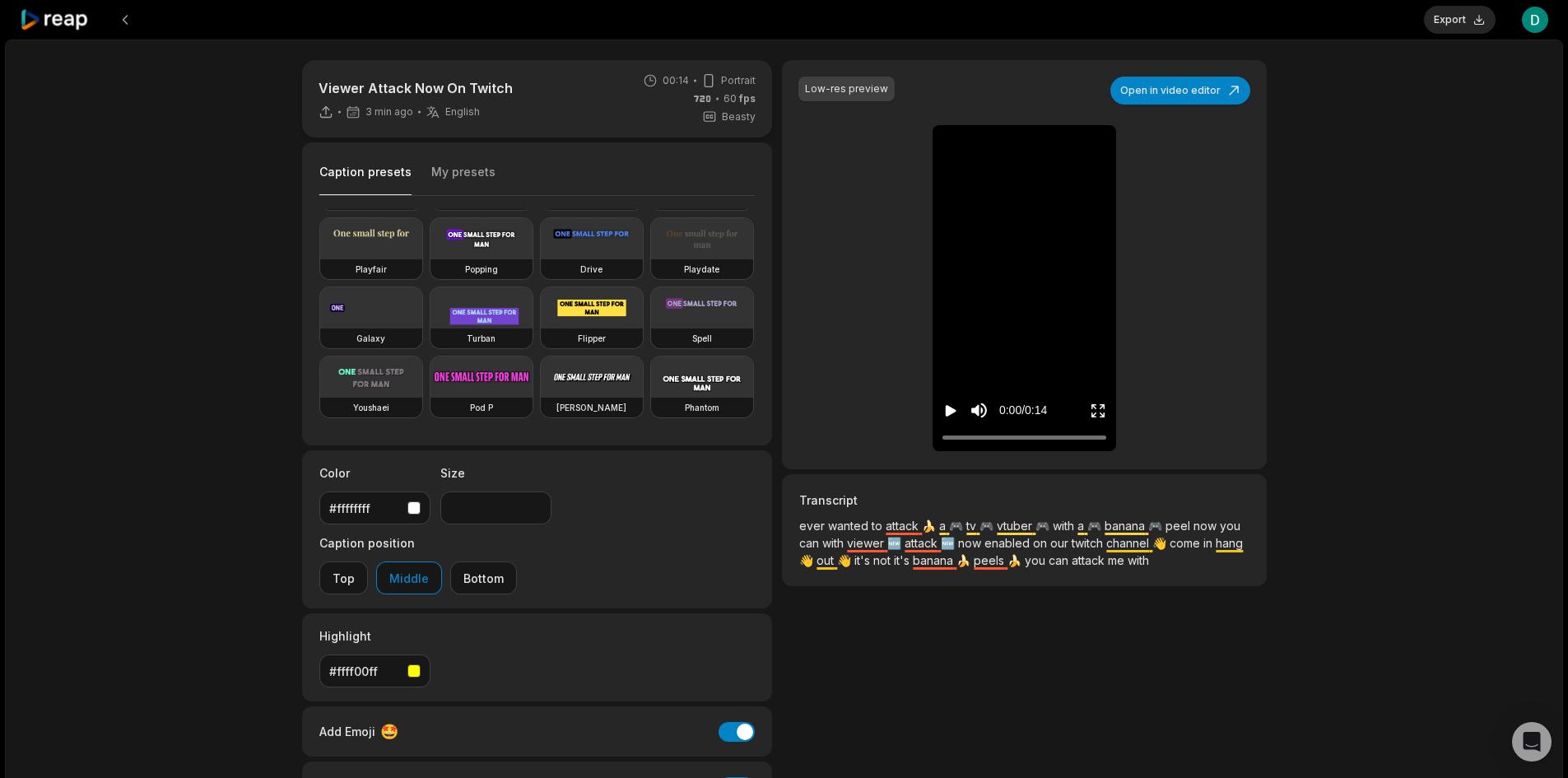
click at [949, 400] on button "Play video" at bounding box center [951, 410] width 17 height 30
click at [950, 408] on icon "Pause video" at bounding box center [951, 411] width 17 height 17
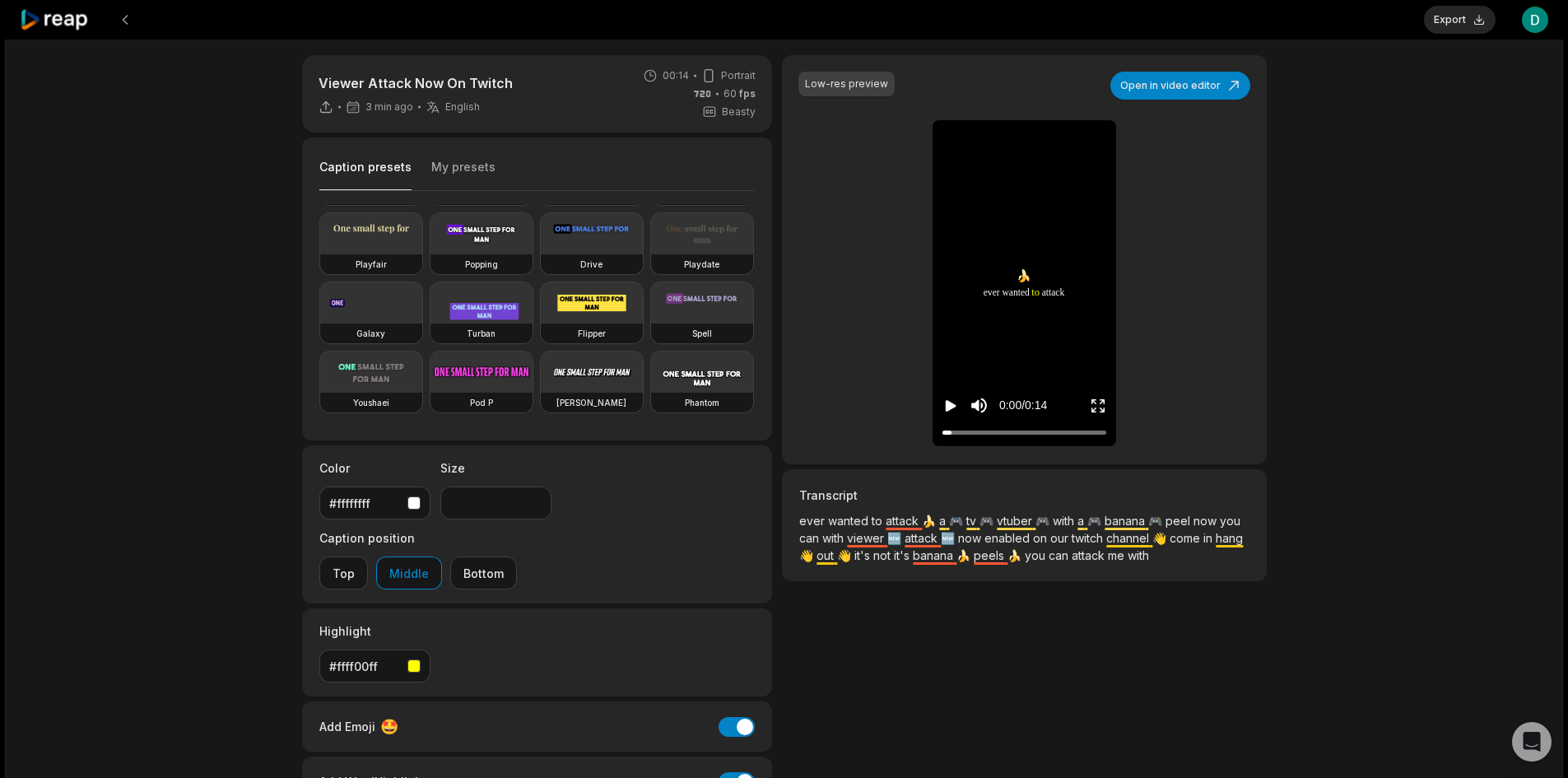
scroll to position [0, 0]
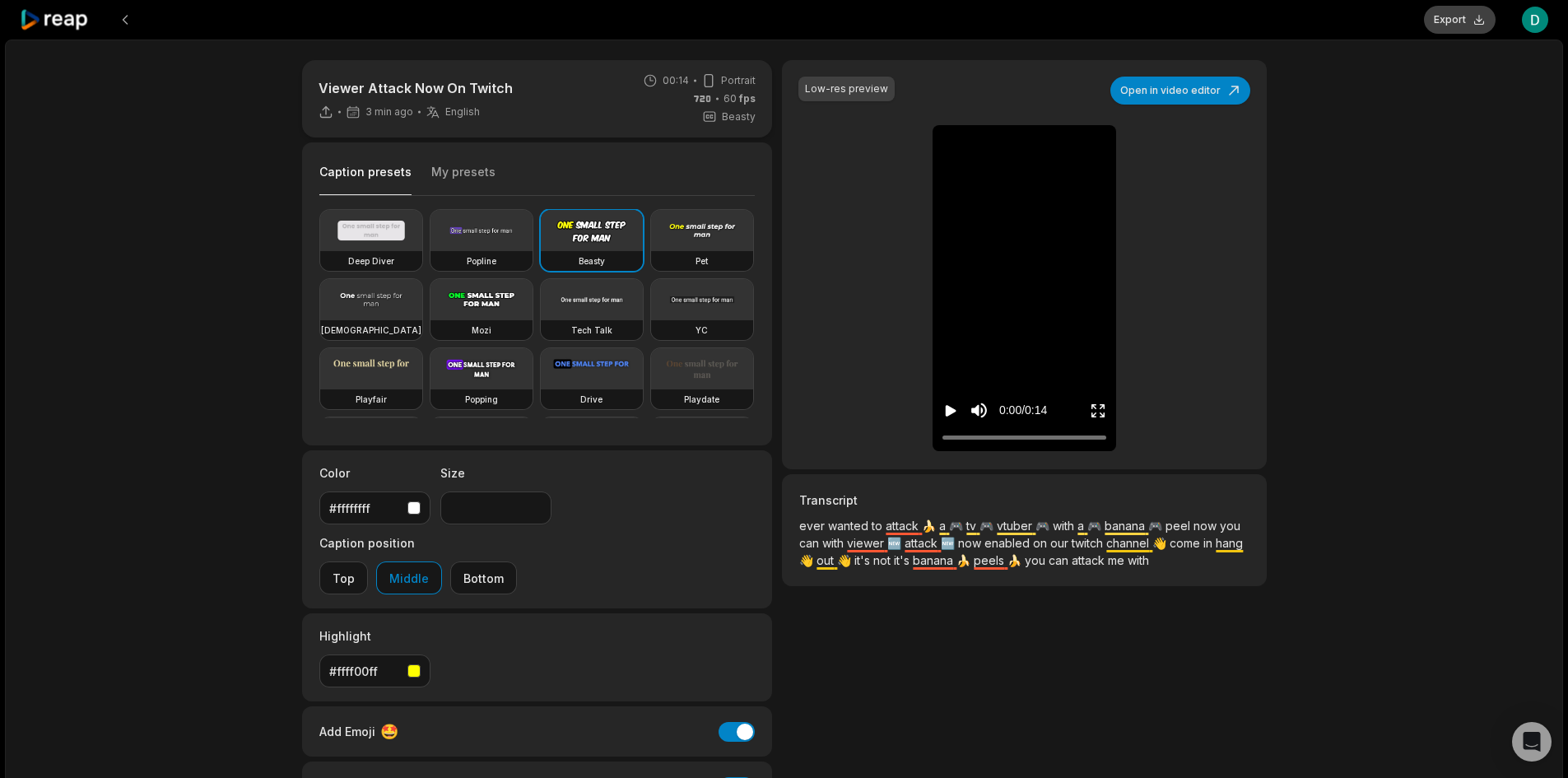
click at [1453, 19] on button "Export" at bounding box center [1460, 20] width 72 height 28
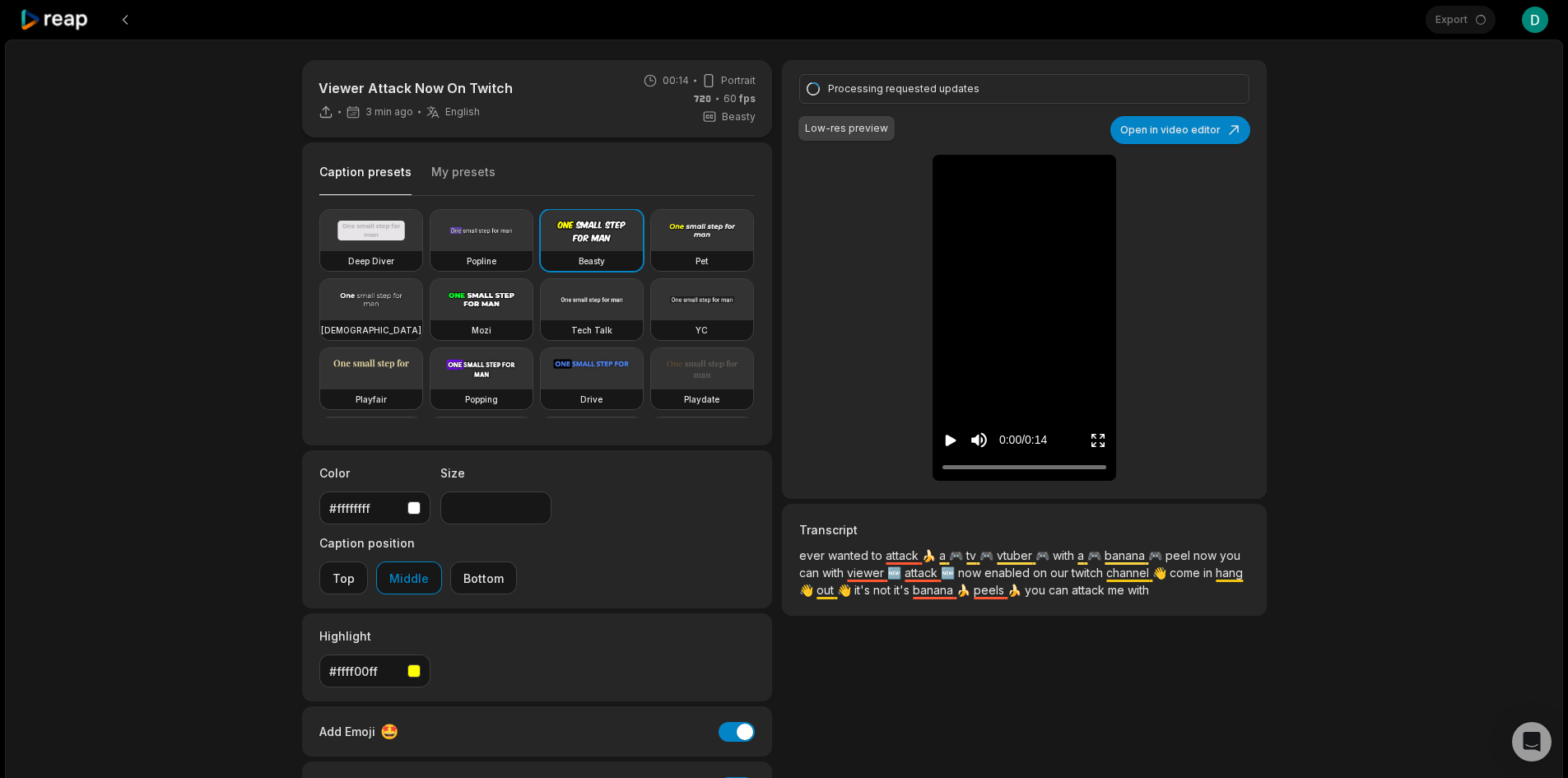
click at [1412, 110] on div "Viewer Attack Now On Twitch 3 min ago English en 00:14 Portrait 60 fps Beasty C…" at bounding box center [784, 487] width 1558 height 896
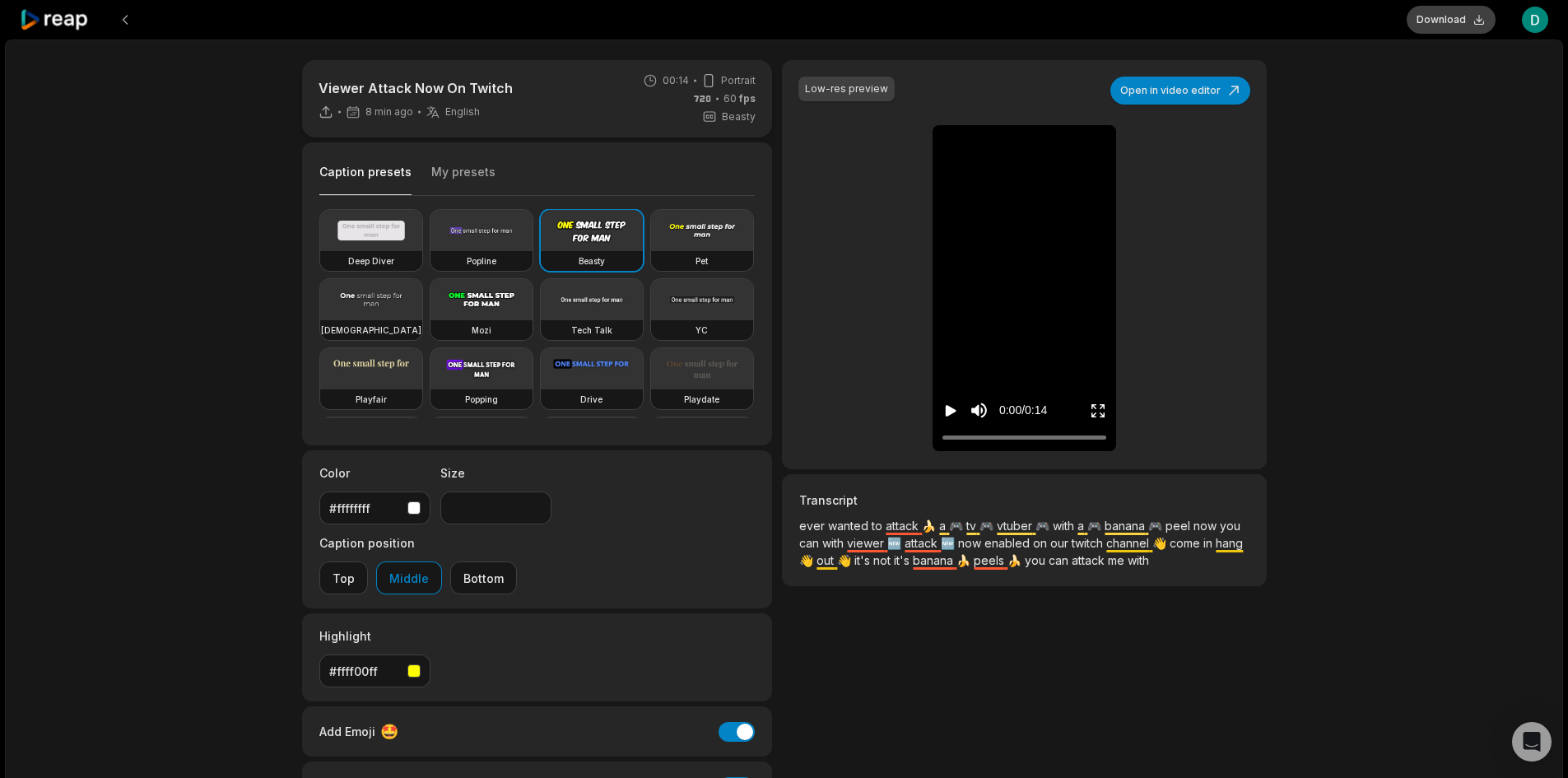
click at [1430, 25] on button "Download" at bounding box center [1451, 20] width 89 height 28
click at [956, 738] on div "Low-res preview Open in video editor 🍌 ever ever wanted wanted to to attack att…" at bounding box center [1024, 454] width 484 height 789
